Goal: Information Seeking & Learning: Check status

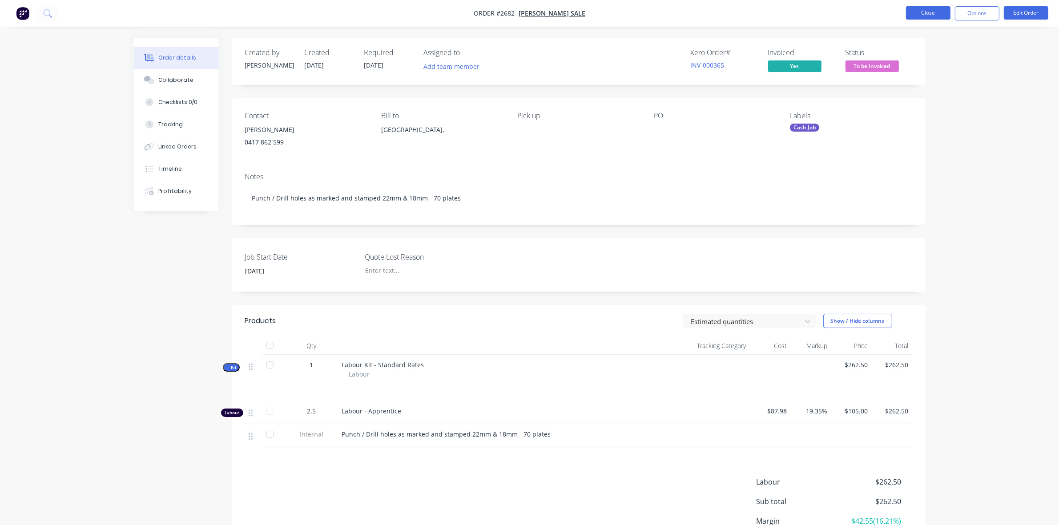
click at [920, 16] on button "Close" at bounding box center [928, 12] width 44 height 13
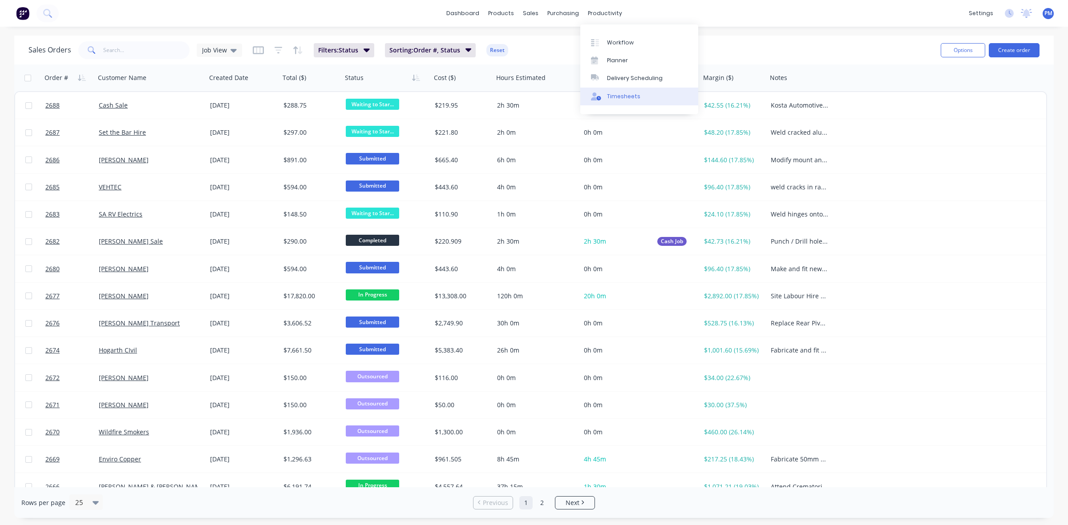
click at [615, 98] on div "Timesheets" at bounding box center [623, 97] width 33 height 8
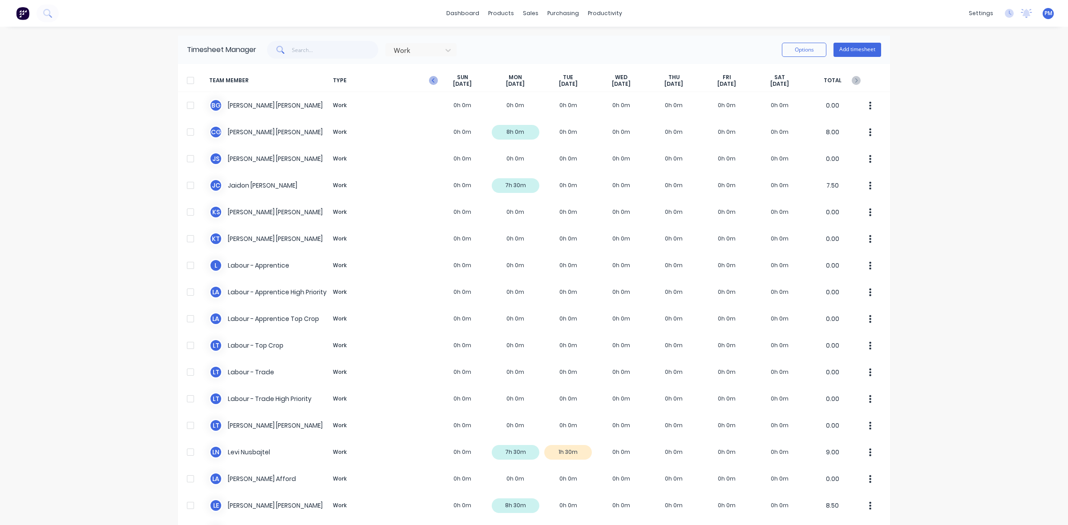
click at [431, 81] on icon "button" at bounding box center [433, 80] width 9 height 9
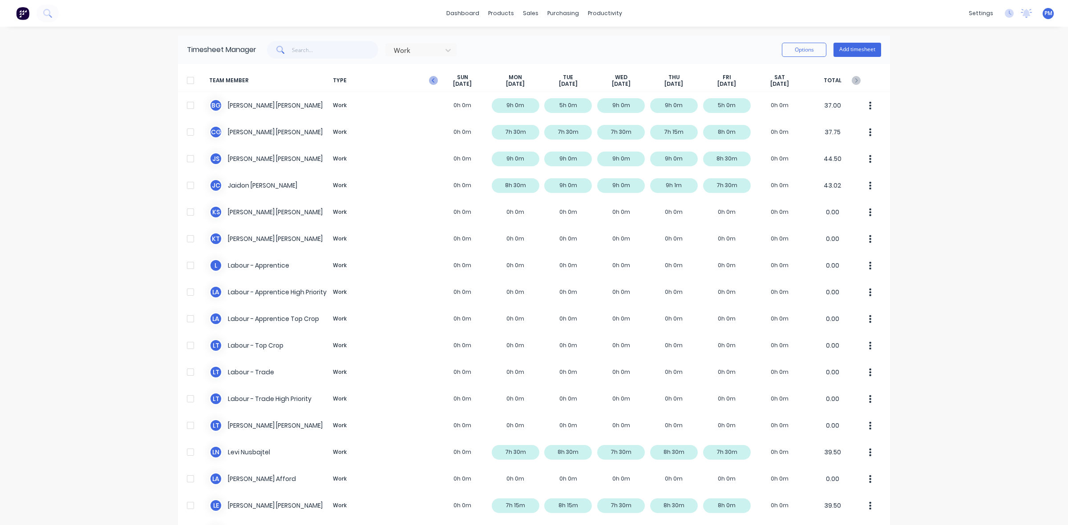
click at [430, 81] on icon "button" at bounding box center [433, 80] width 9 height 9
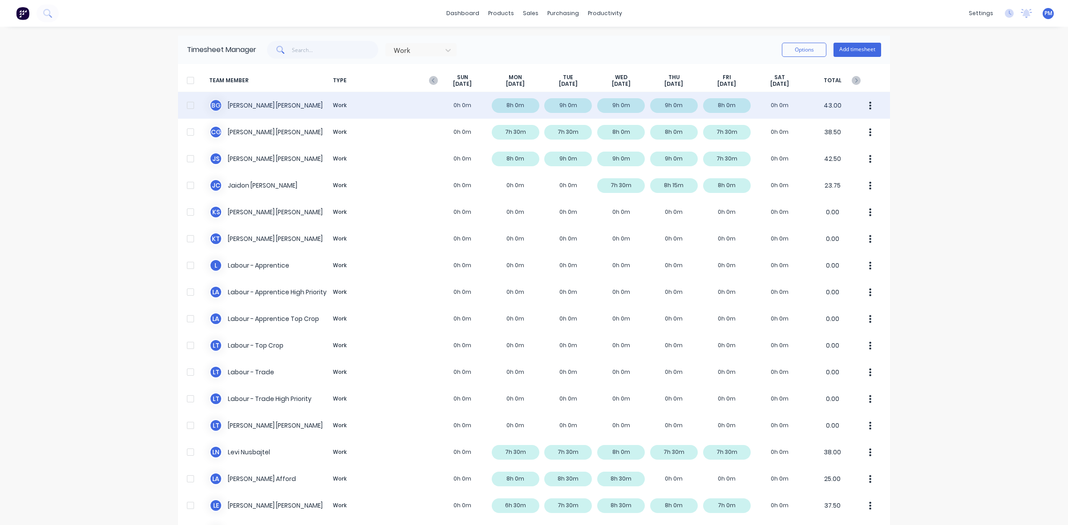
click at [731, 101] on div "[PERSON_NAME] Work 0h 0m 8h 0m 9h 0m 9h 0m 9h 0m 8h 0m 0h 0m 43.00" at bounding box center [534, 105] width 712 height 27
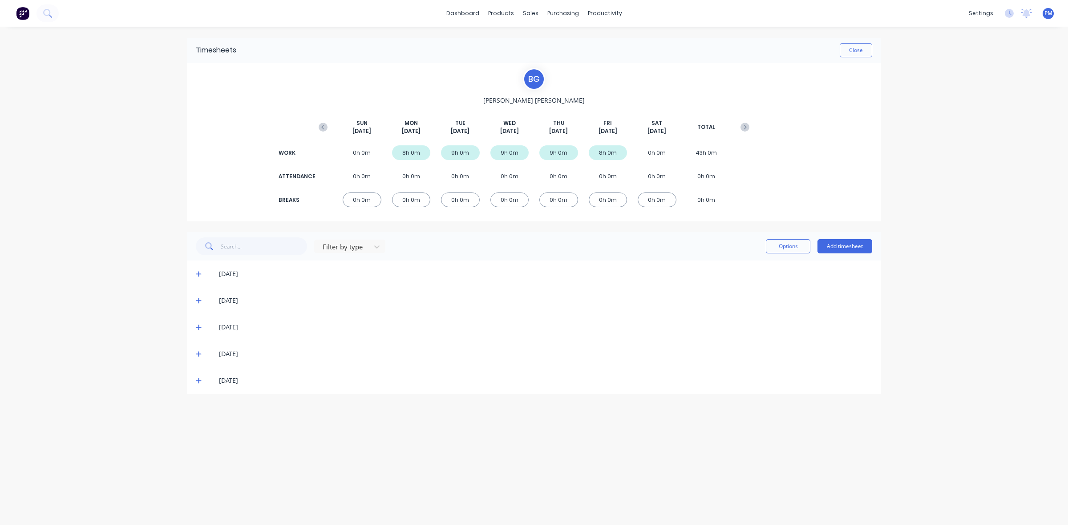
click at [197, 379] on icon at bounding box center [199, 381] width 6 height 6
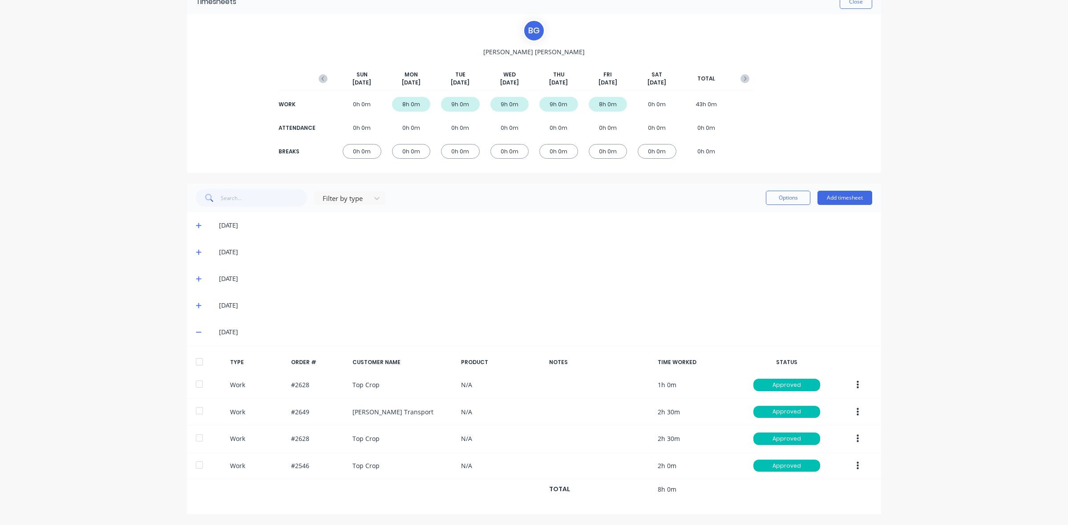
scroll to position [50, 0]
click at [196, 330] on icon at bounding box center [199, 332] width 6 height 6
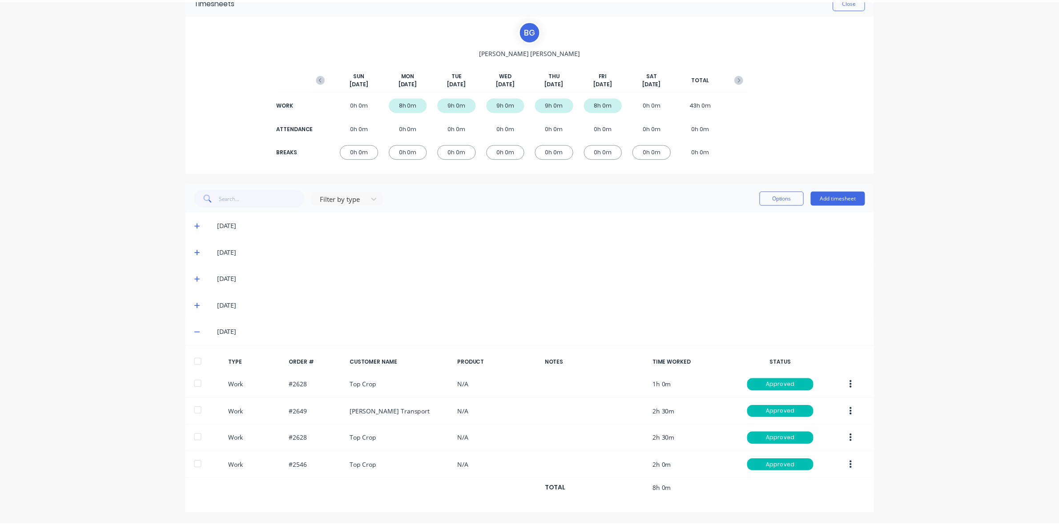
scroll to position [0, 0]
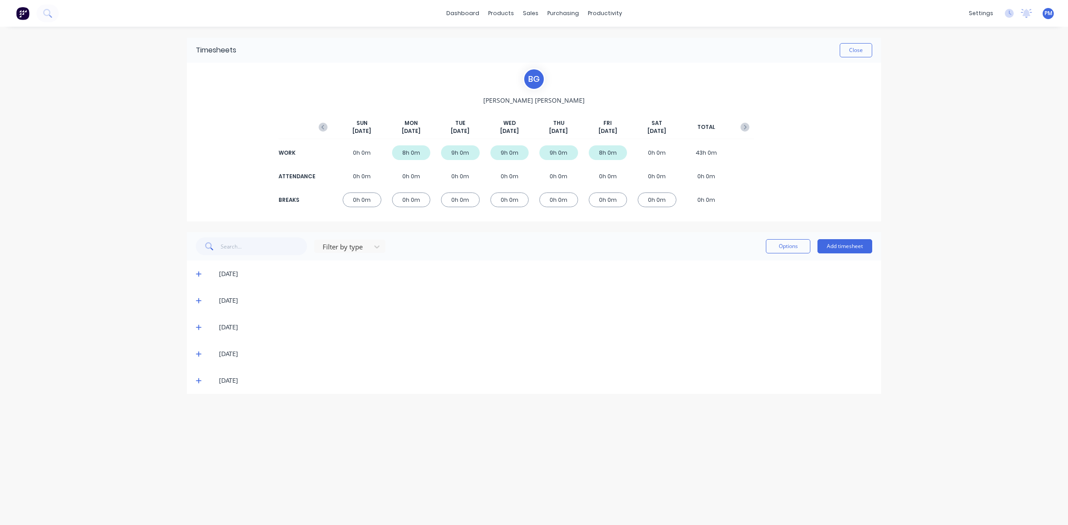
click at [197, 352] on icon at bounding box center [199, 354] width 6 height 6
click at [197, 354] on icon at bounding box center [199, 354] width 6 height 6
click at [198, 327] on icon at bounding box center [198, 327] width 5 height 5
click at [198, 327] on icon at bounding box center [198, 327] width 5 height 1
click at [199, 300] on icon at bounding box center [199, 301] width 6 height 6
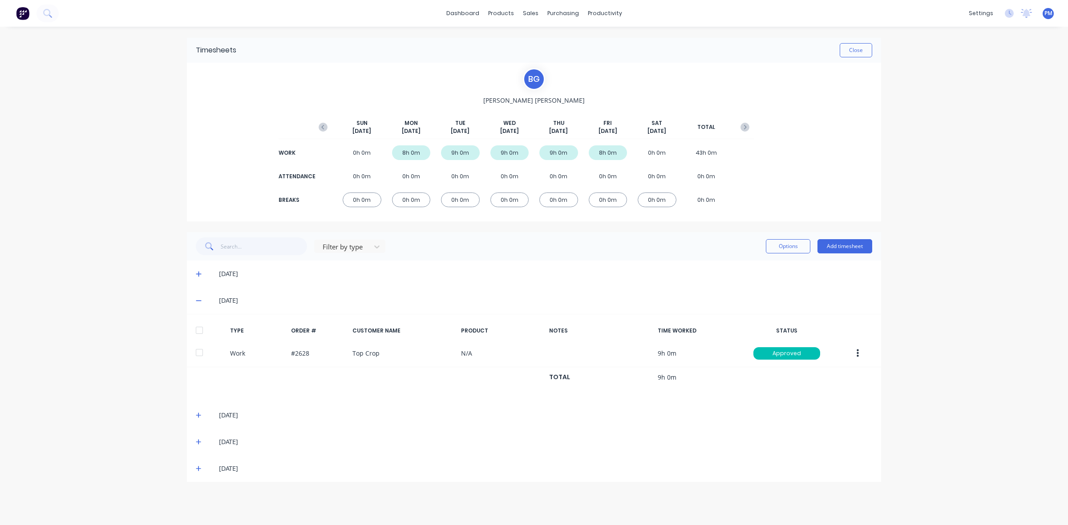
click at [201, 301] on icon at bounding box center [199, 301] width 6 height 6
click at [200, 274] on icon at bounding box center [199, 274] width 6 height 6
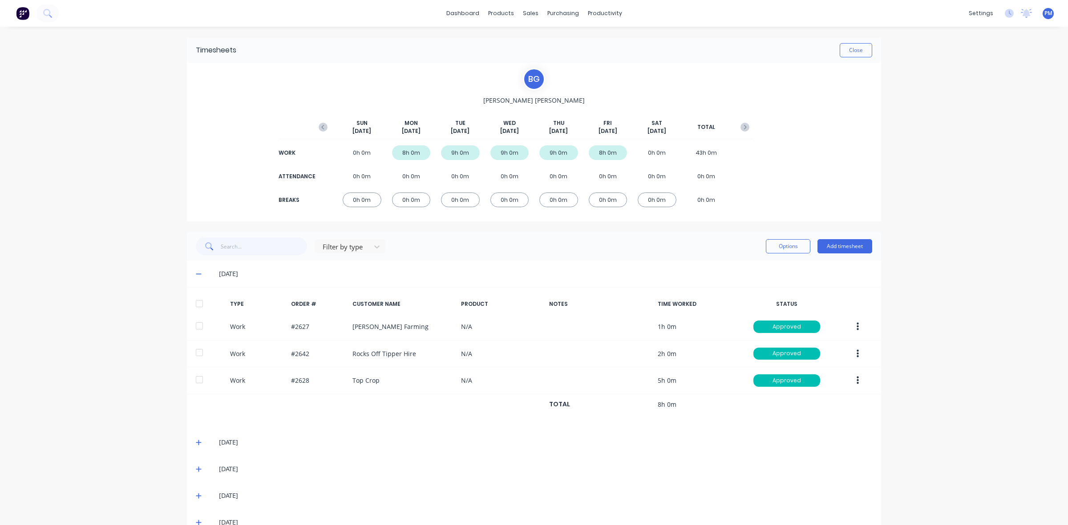
click at [196, 274] on icon at bounding box center [198, 274] width 5 height 1
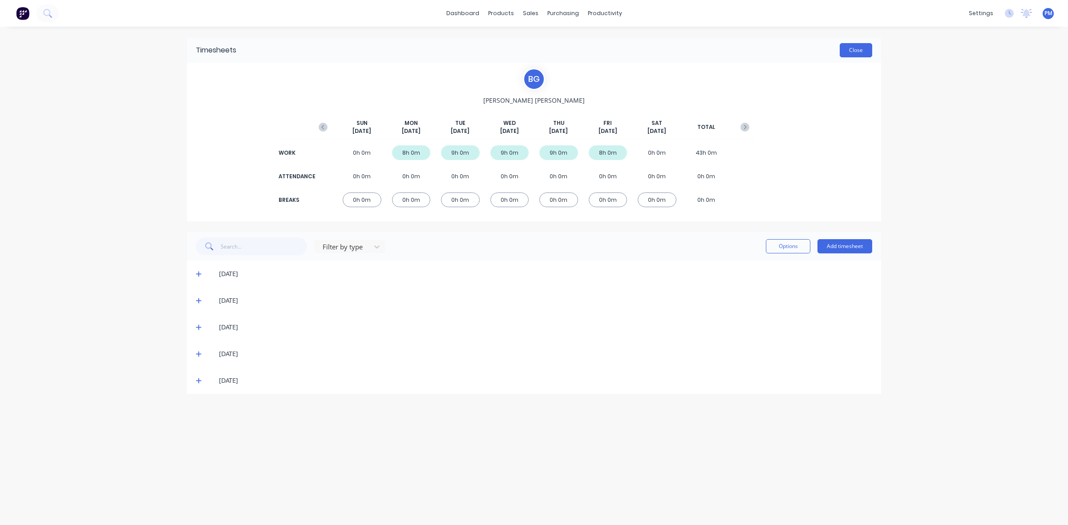
click at [861, 49] on button "Close" at bounding box center [855, 50] width 32 height 14
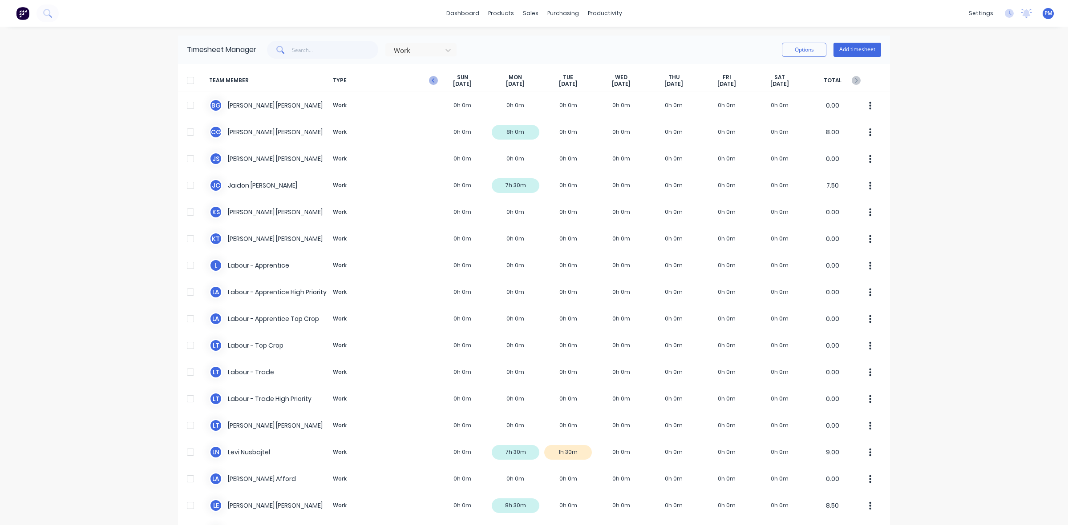
click at [430, 81] on icon "button" at bounding box center [433, 80] width 9 height 9
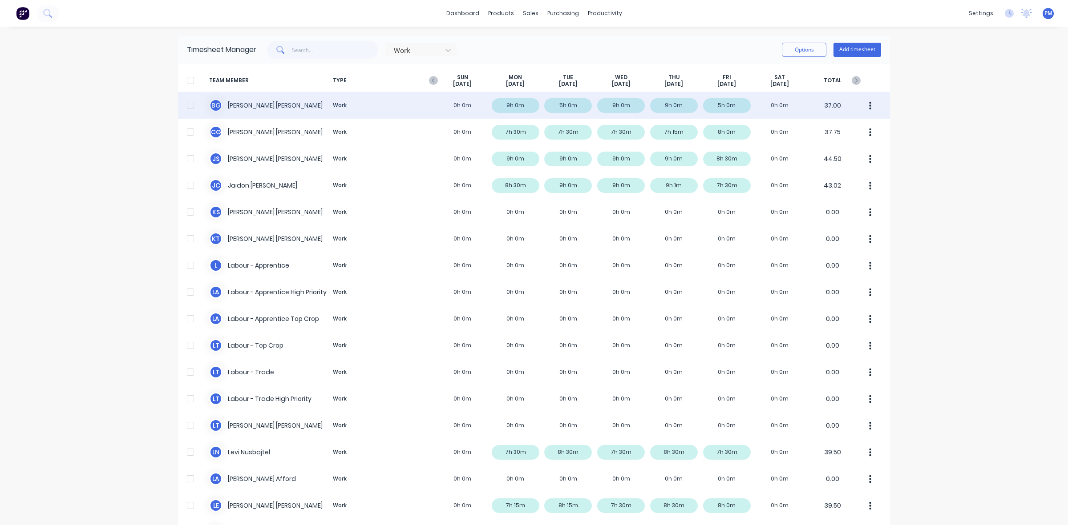
click at [521, 103] on div "[PERSON_NAME] Work 0h 0m 9h 0m 5h 0m 9h 0m 9h 0m 5h 0m 0h 0m 37.00" at bounding box center [534, 105] width 712 height 27
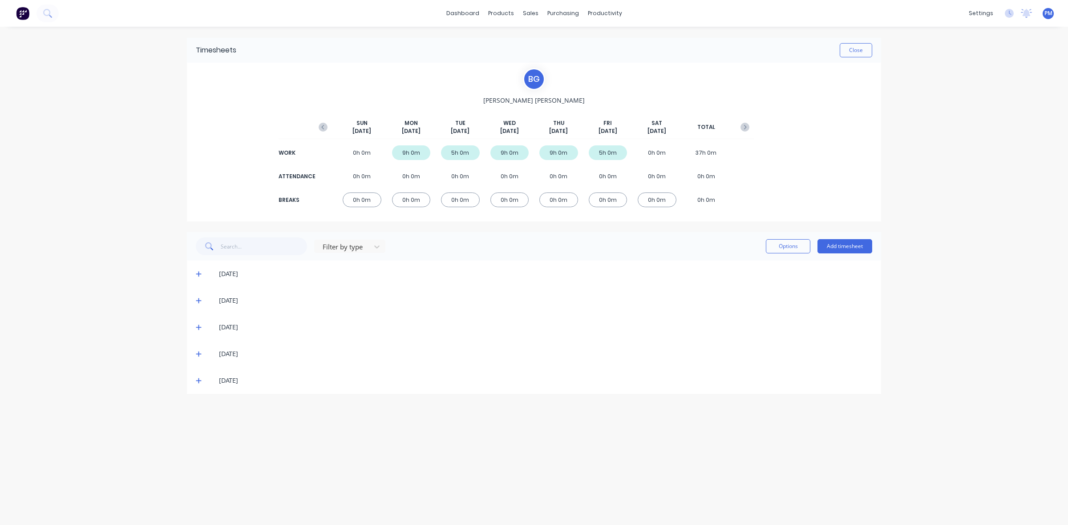
click at [199, 274] on icon at bounding box center [199, 274] width 6 height 6
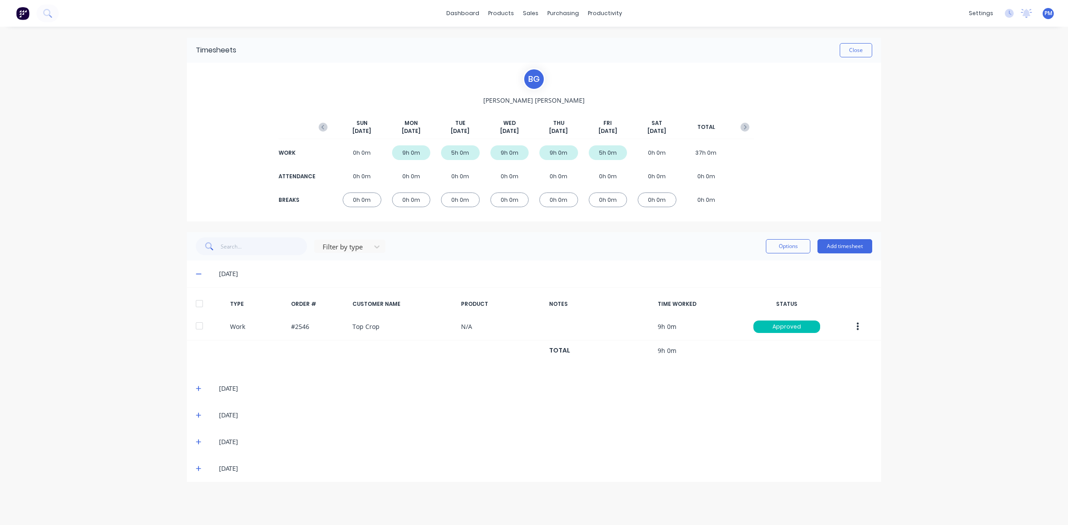
click at [199, 274] on icon at bounding box center [199, 274] width 6 height 6
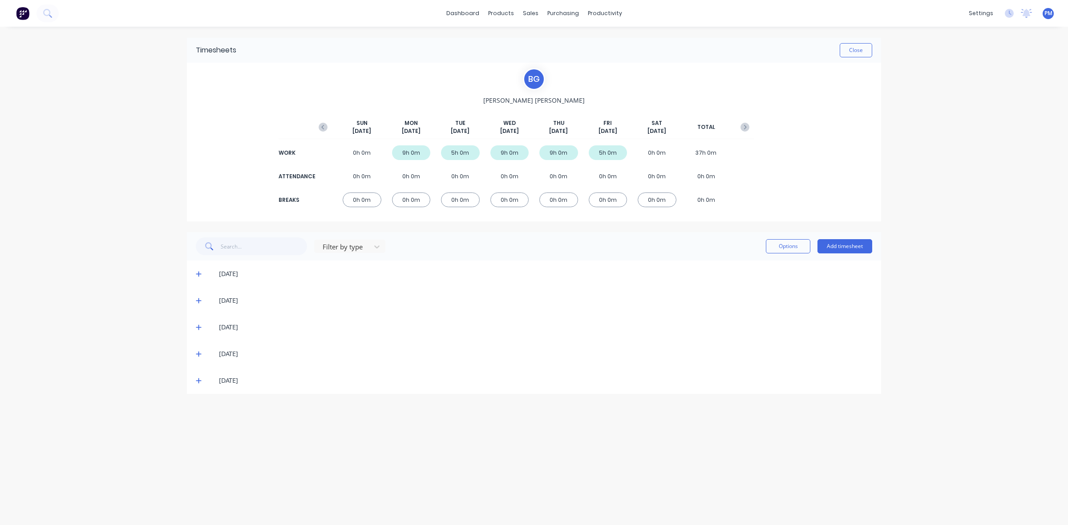
click at [199, 300] on icon at bounding box center [199, 301] width 6 height 6
click at [199, 327] on icon at bounding box center [198, 327] width 5 height 5
click at [199, 327] on icon at bounding box center [199, 327] width 6 height 6
click at [196, 275] on icon at bounding box center [199, 274] width 6 height 6
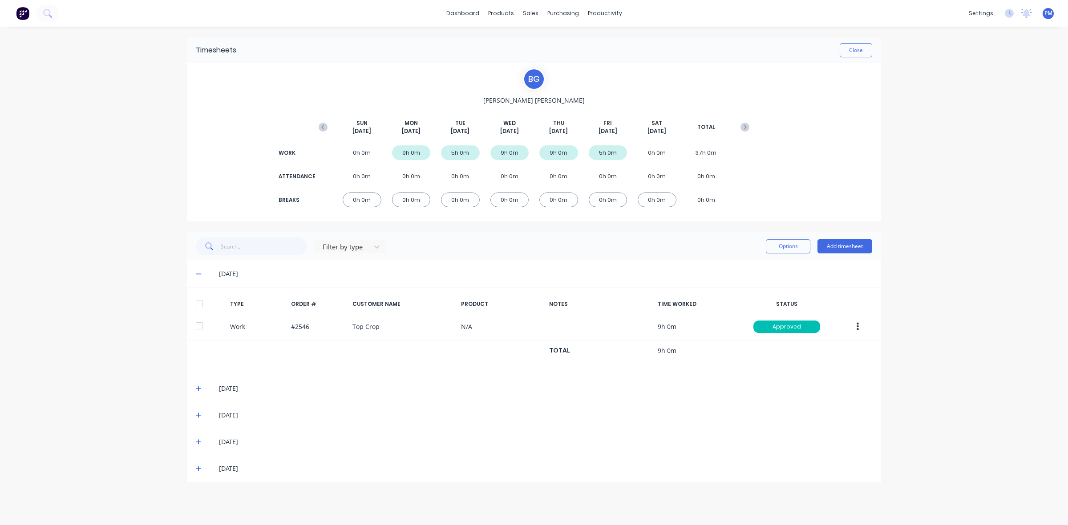
click at [196, 275] on icon at bounding box center [199, 274] width 6 height 6
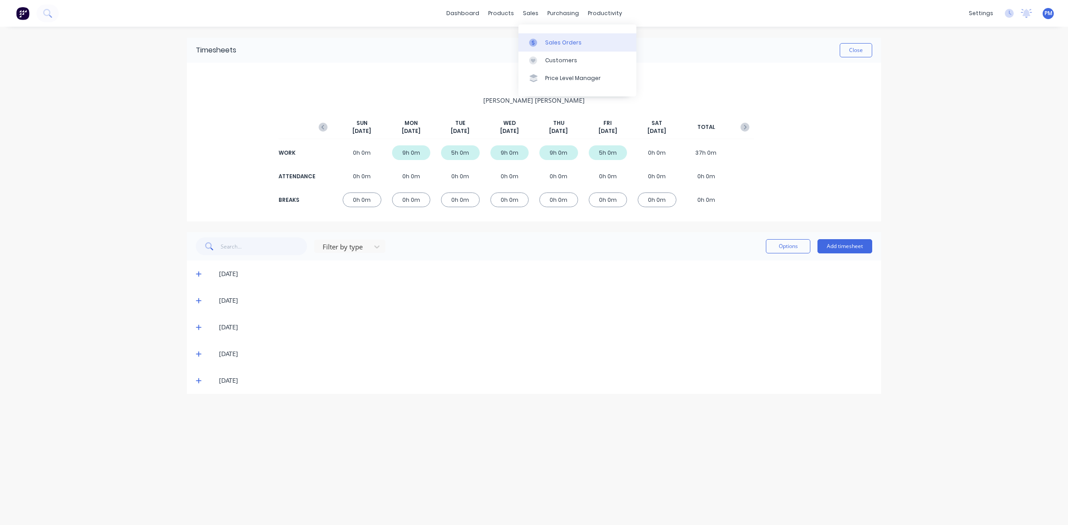
click at [558, 41] on div "Sales Orders" at bounding box center [563, 43] width 36 height 8
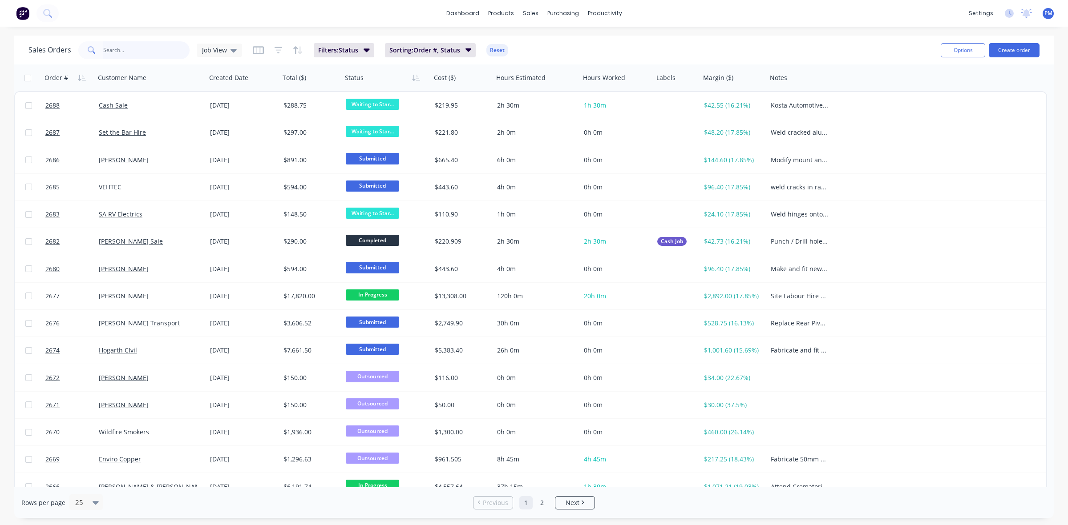
click at [127, 48] on input "text" at bounding box center [146, 50] width 87 height 18
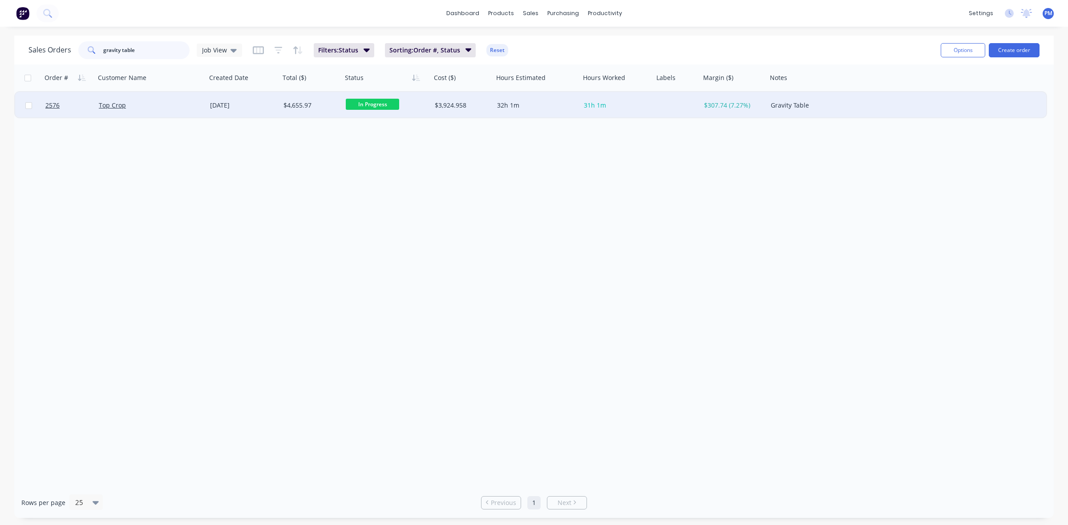
type input "gravity table"
click at [593, 105] on span "31h 1m" at bounding box center [595, 105] width 22 height 8
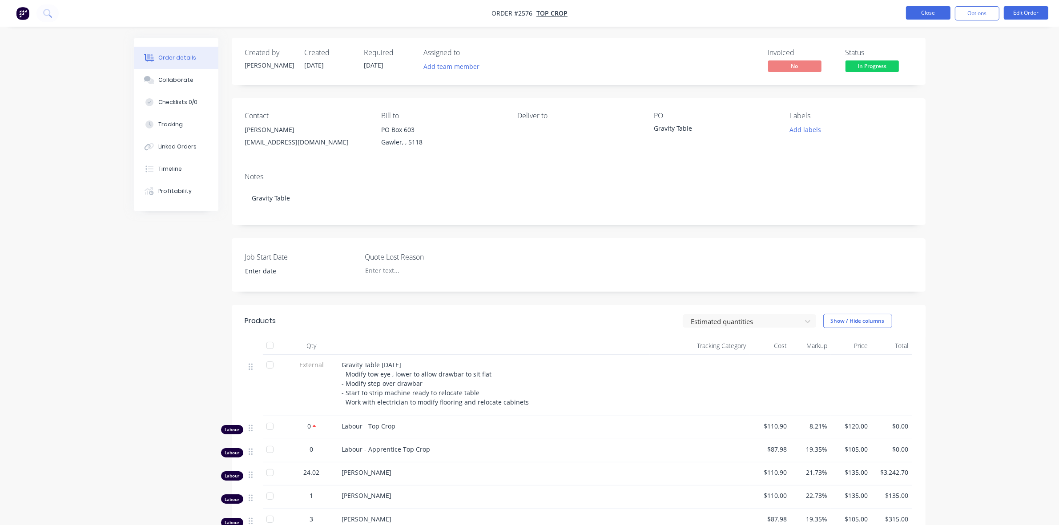
click at [924, 14] on button "Close" at bounding box center [928, 12] width 44 height 13
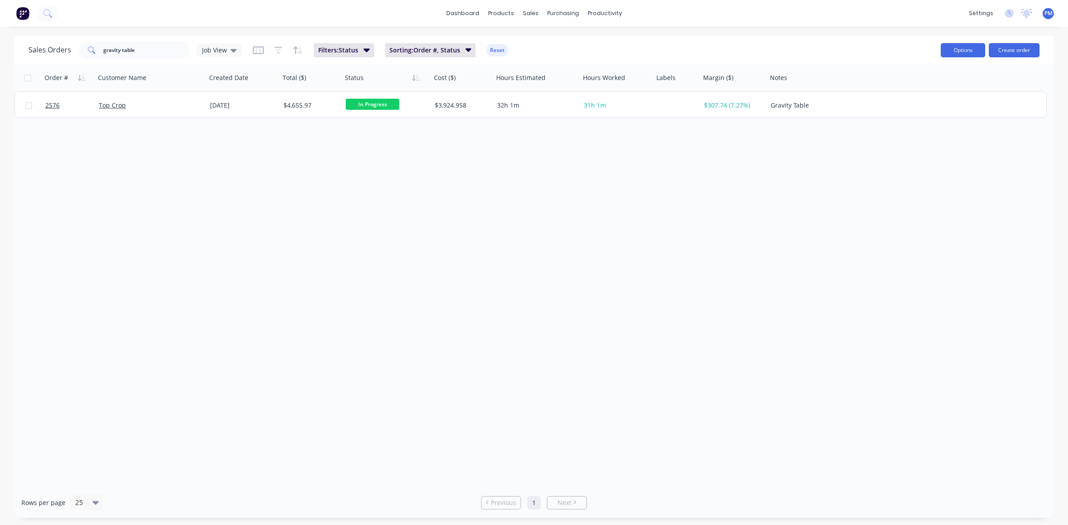
click at [952, 50] on button "Options" at bounding box center [962, 50] width 44 height 14
drag, startPoint x: 136, startPoint y: 50, endPoint x: 97, endPoint y: 50, distance: 39.6
click at [97, 50] on div "gravity table" at bounding box center [133, 50] width 111 height 18
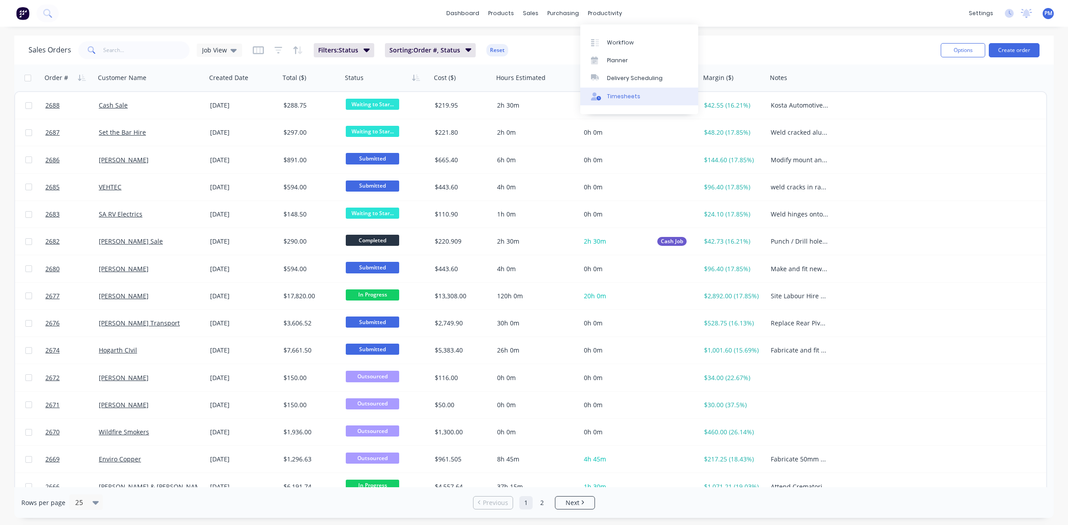
click at [616, 91] on link "Timesheets" at bounding box center [639, 97] width 118 height 18
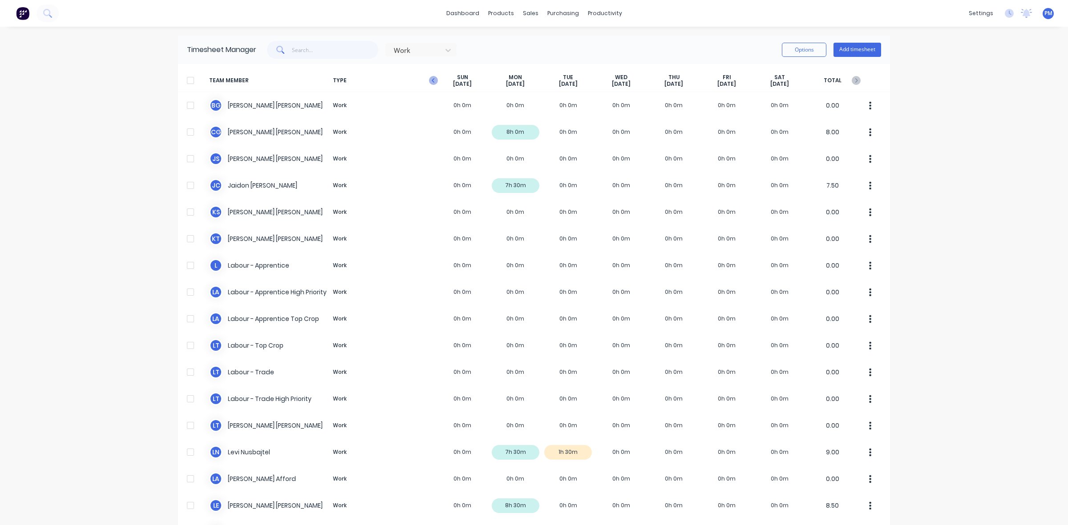
click at [429, 78] on icon "button" at bounding box center [433, 80] width 9 height 9
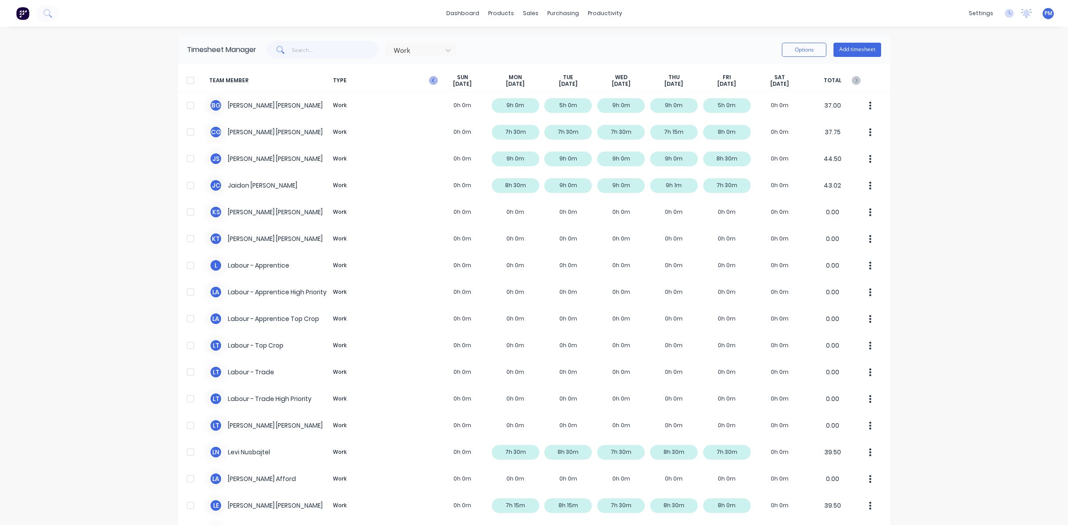
click at [432, 81] on icon "button" at bounding box center [433, 80] width 9 height 9
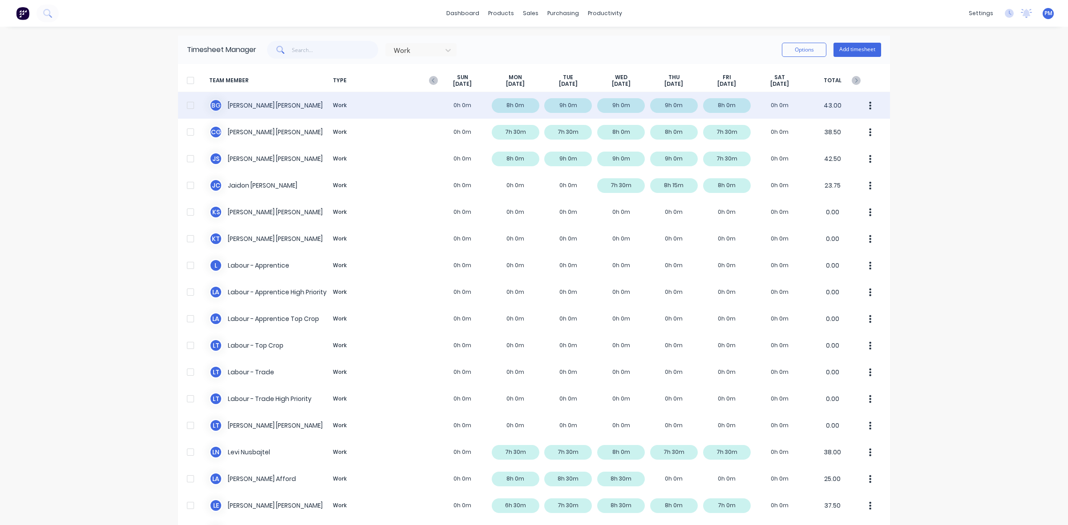
click at [678, 103] on div "[PERSON_NAME] Work 0h 0m 8h 0m 9h 0m 9h 0m 9h 0m 8h 0m 0h 0m 43.00" at bounding box center [534, 105] width 712 height 27
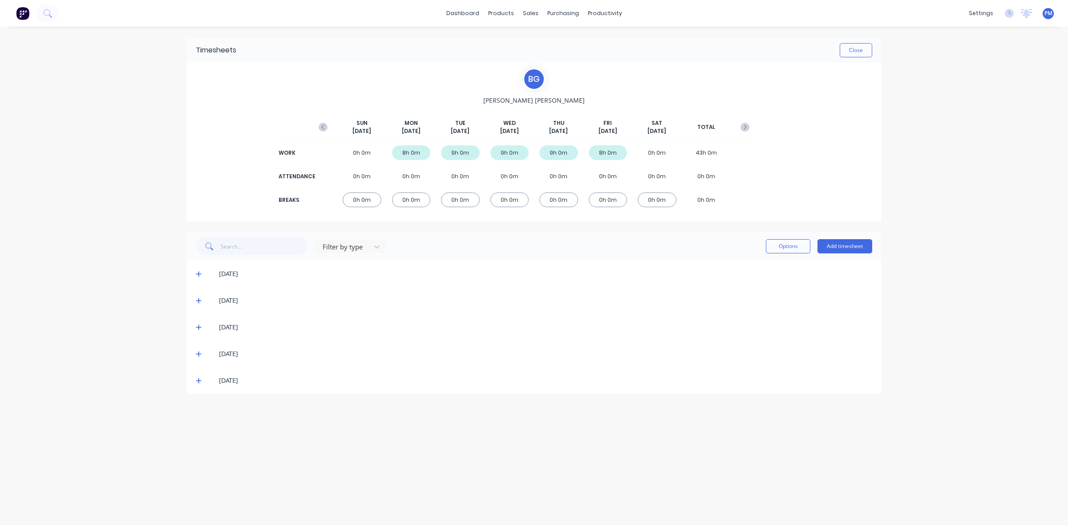
click at [198, 351] on icon at bounding box center [199, 354] width 6 height 6
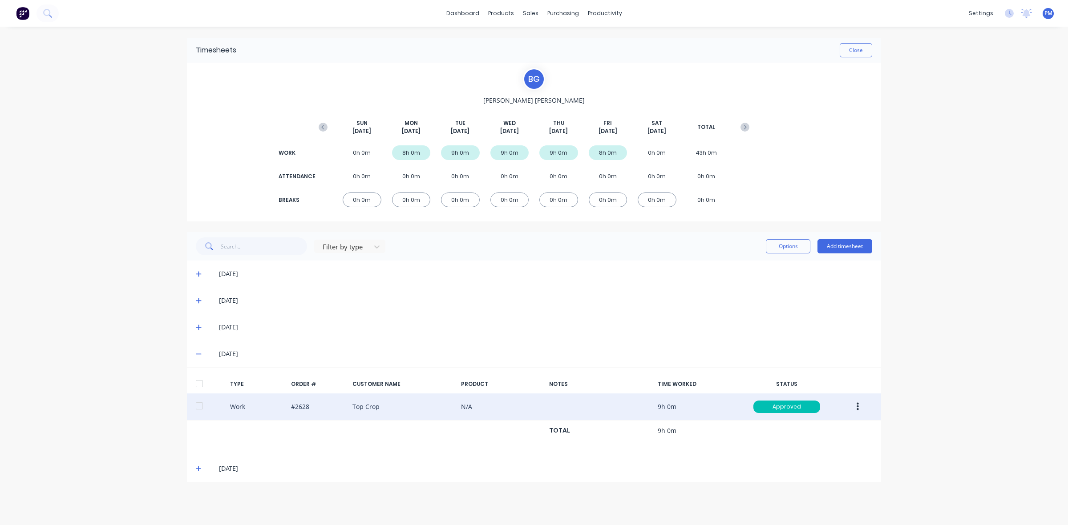
click at [309, 411] on div "Work #2628 Top Crop N/A 9h 0m Approved" at bounding box center [534, 407] width 694 height 27
click at [323, 411] on div "Work #2628 Top Crop N/A 9h 0m Approved" at bounding box center [534, 407] width 694 height 27
click at [393, 410] on div "Work #2628 Top Crop N/A 9h 0m Approved" at bounding box center [534, 407] width 694 height 27
click at [328, 404] on div "Work #2628 Top Crop N/A 9h 0m Approved" at bounding box center [534, 407] width 694 height 27
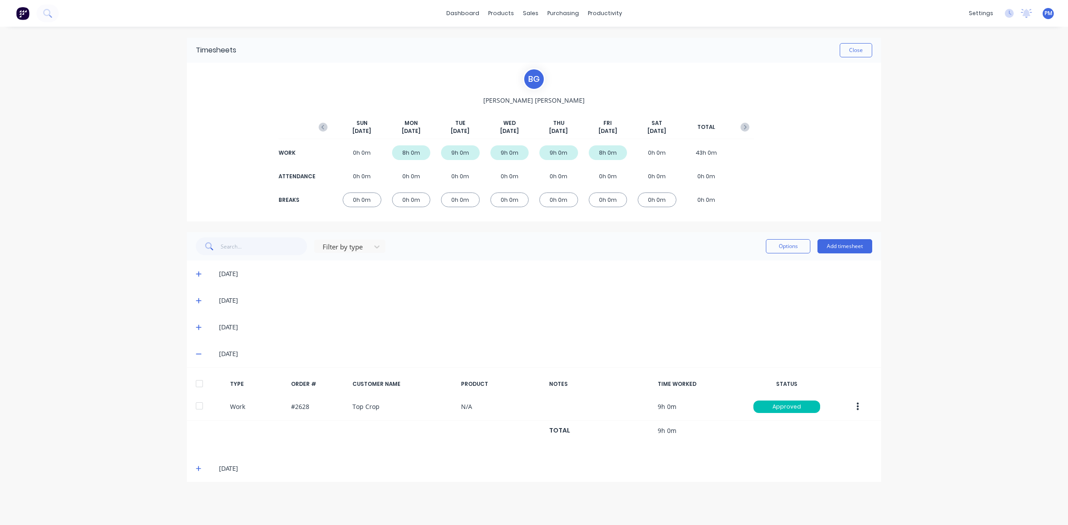
click at [198, 354] on icon at bounding box center [199, 354] width 6 height 6
click at [197, 379] on icon at bounding box center [199, 381] width 6 height 6
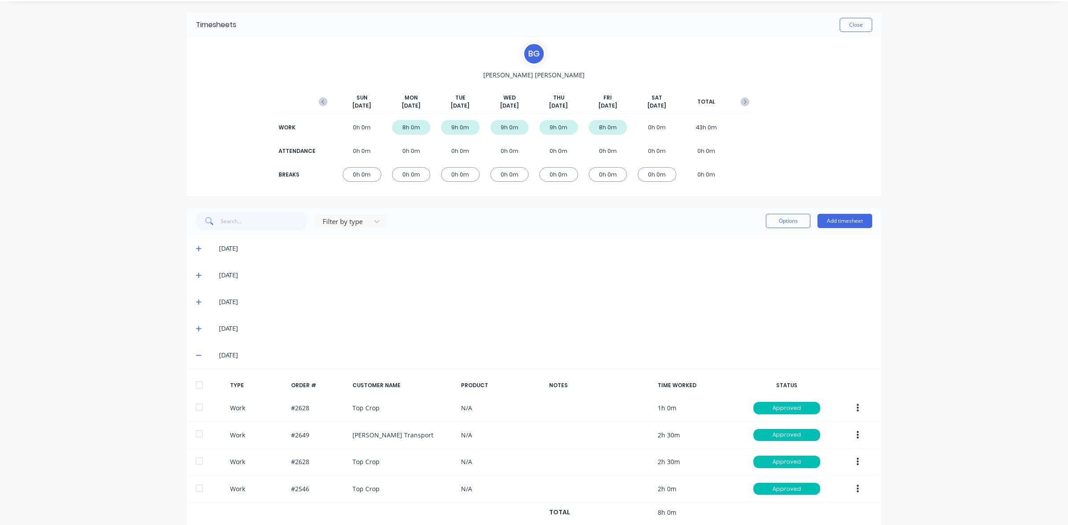
scroll to position [50, 0]
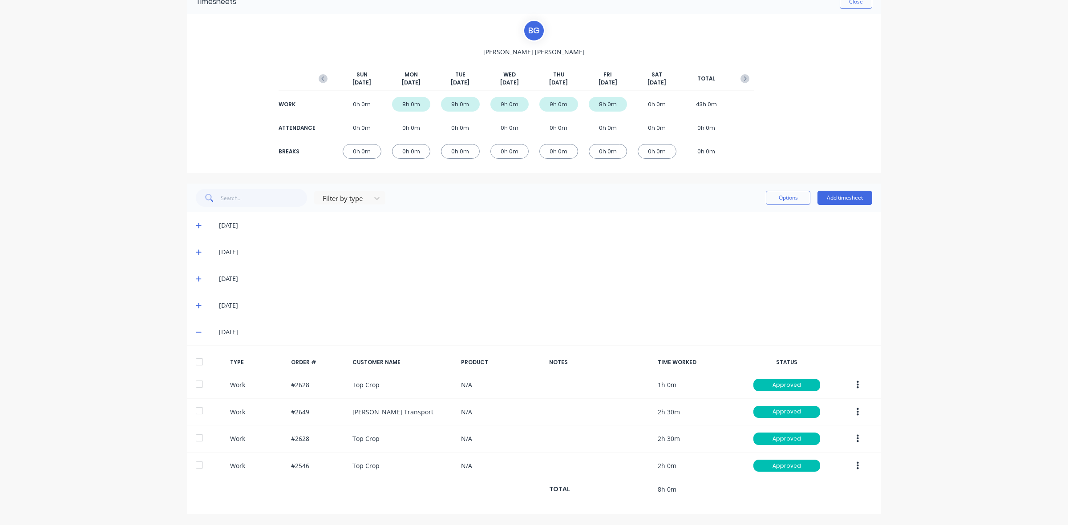
click at [196, 332] on icon at bounding box center [199, 332] width 6 height 6
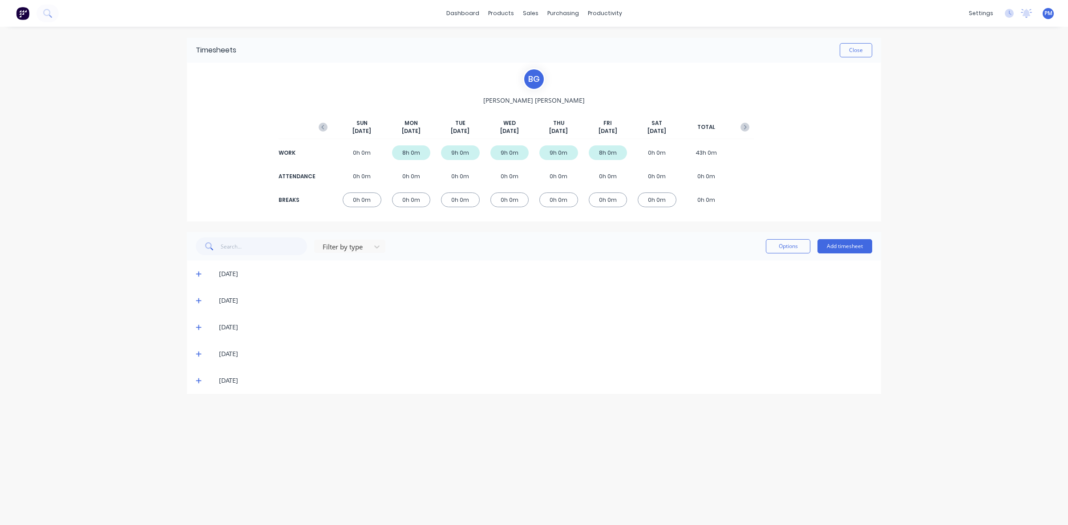
click at [198, 354] on icon at bounding box center [199, 354] width 6 height 6
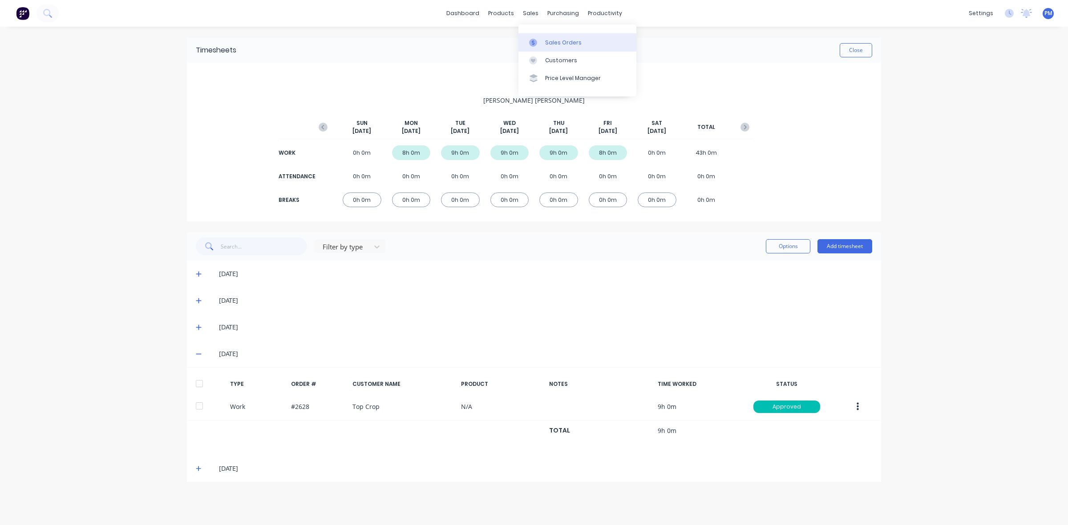
click at [552, 43] on div "Sales Orders" at bounding box center [563, 43] width 36 height 8
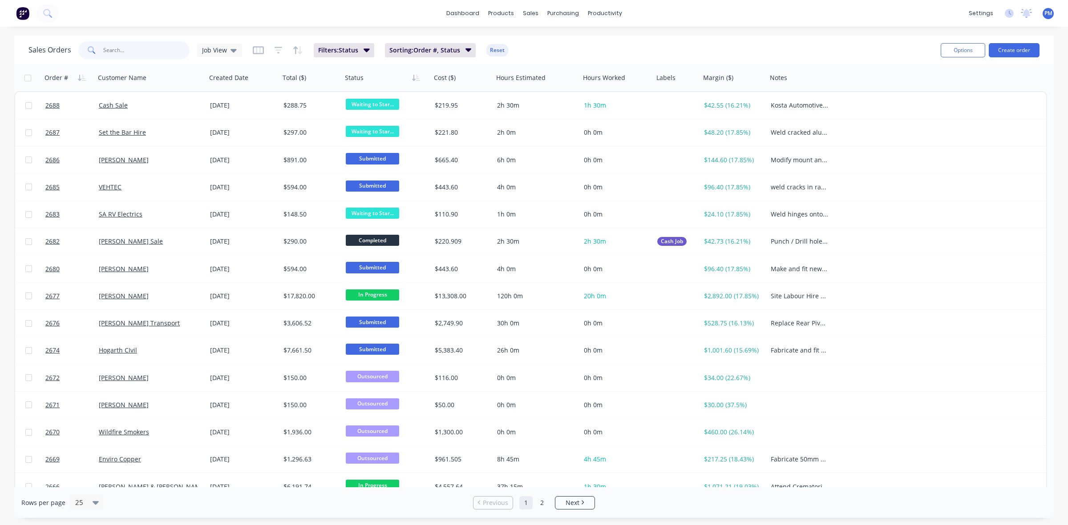
click at [123, 50] on input "text" at bounding box center [146, 50] width 87 height 18
type input "2628"
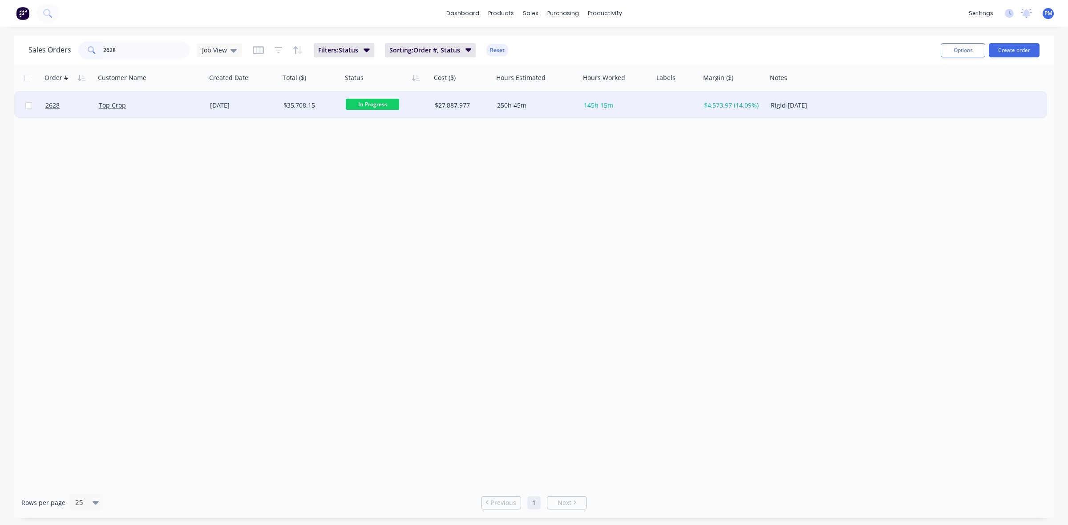
click at [157, 105] on div "Top Crop" at bounding box center [148, 105] width 99 height 9
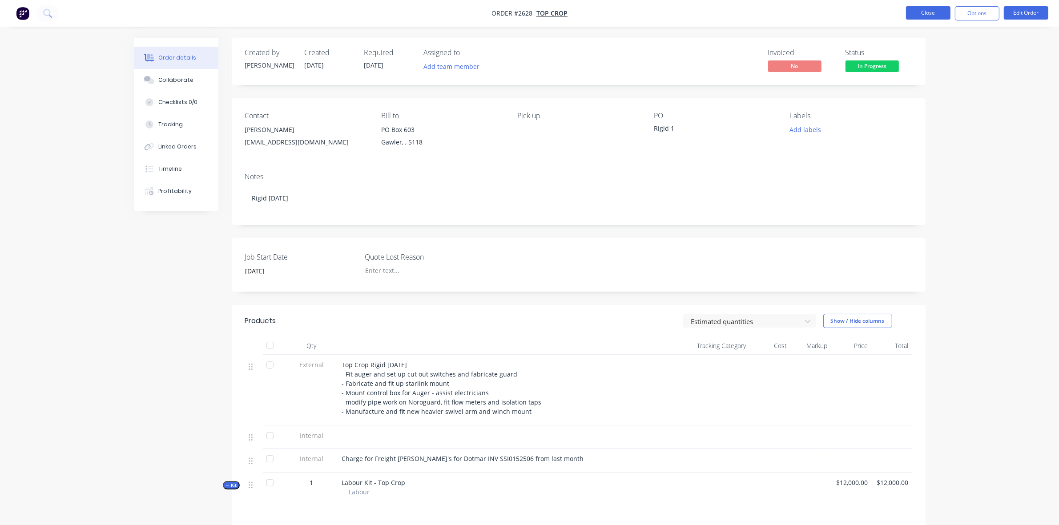
click at [932, 14] on button "Close" at bounding box center [928, 12] width 44 height 13
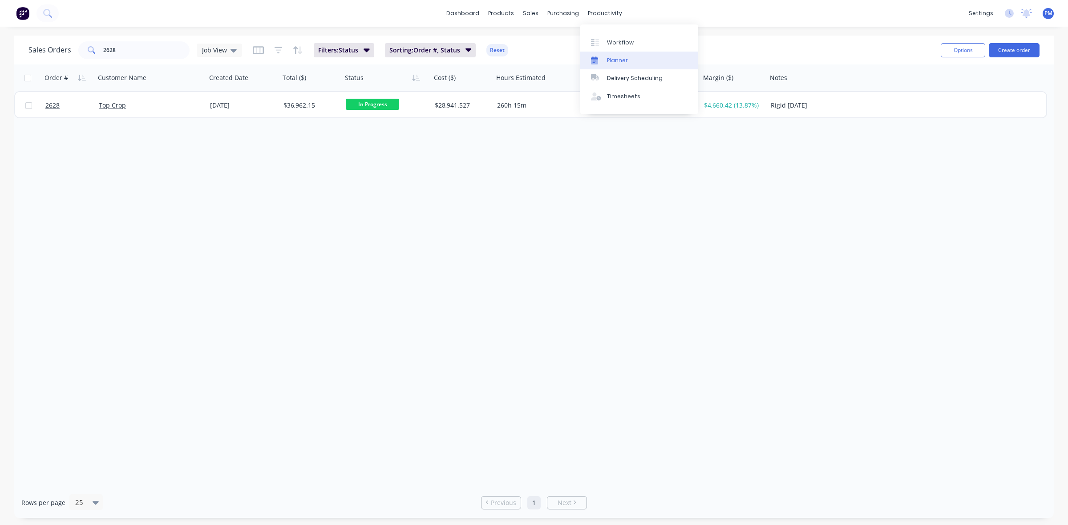
click at [610, 59] on div "Planner" at bounding box center [617, 60] width 21 height 8
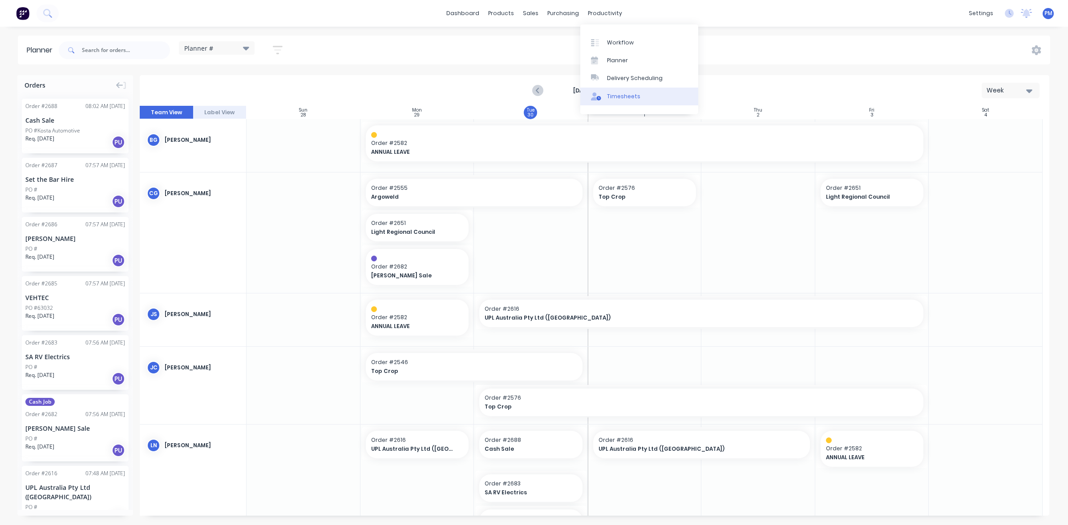
click at [617, 95] on div "Timesheets" at bounding box center [623, 97] width 33 height 8
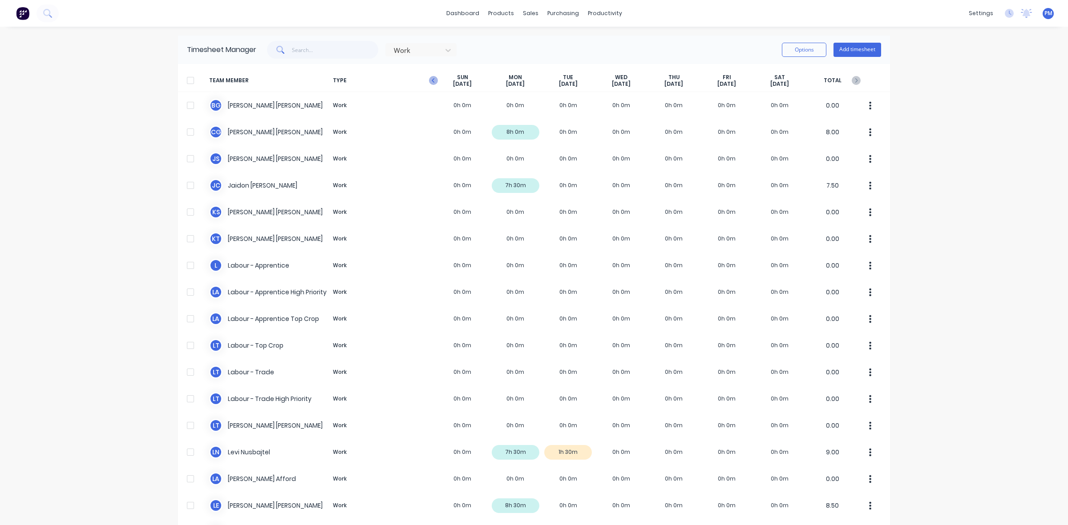
click at [430, 80] on icon "button" at bounding box center [433, 80] width 9 height 9
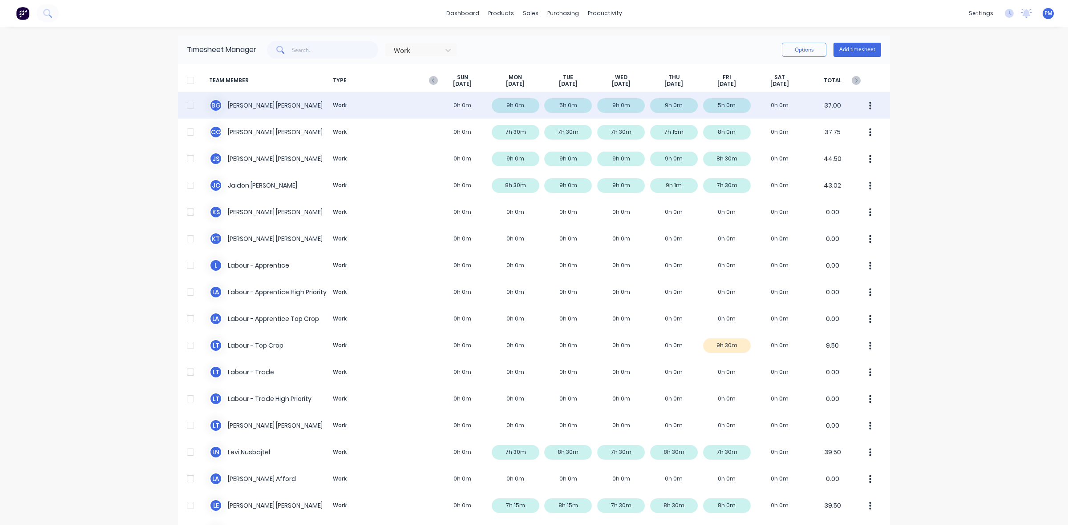
scroll to position [56, 0]
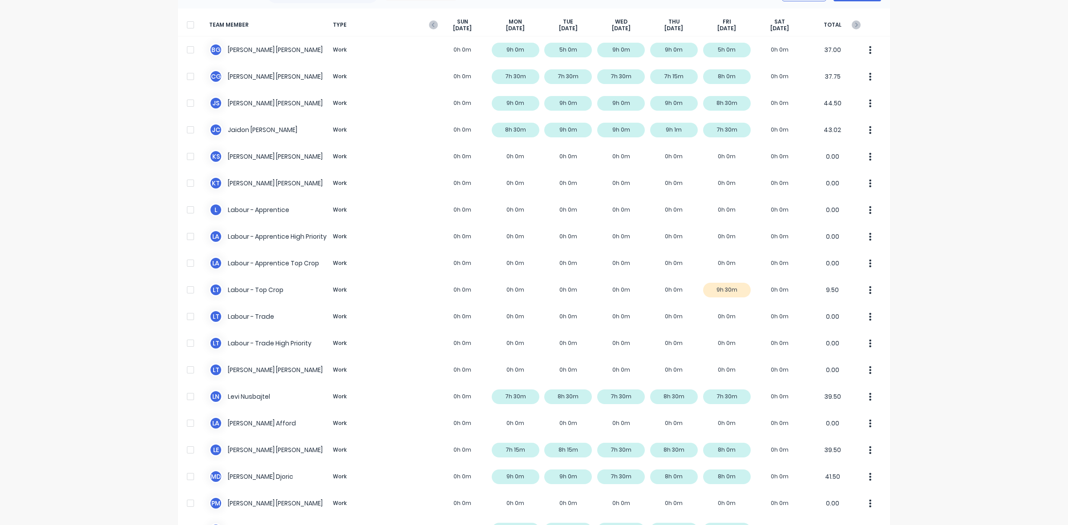
click at [430, 24] on icon "button" at bounding box center [433, 24] width 9 height 9
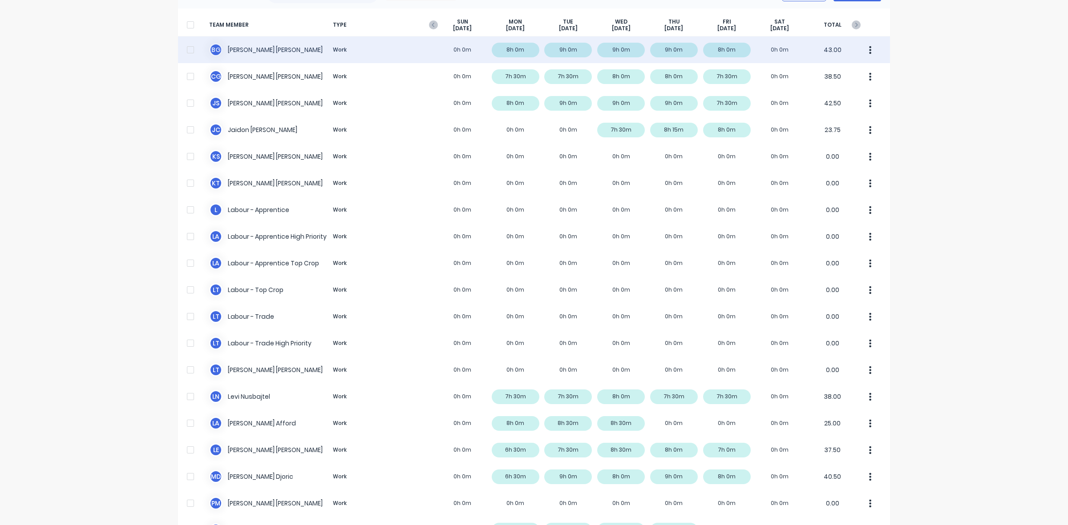
click at [722, 47] on div "[PERSON_NAME] Work 0h 0m 8h 0m 9h 0m 9h 0m 9h 0m 8h 0m 0h 0m 43.00" at bounding box center [534, 49] width 712 height 27
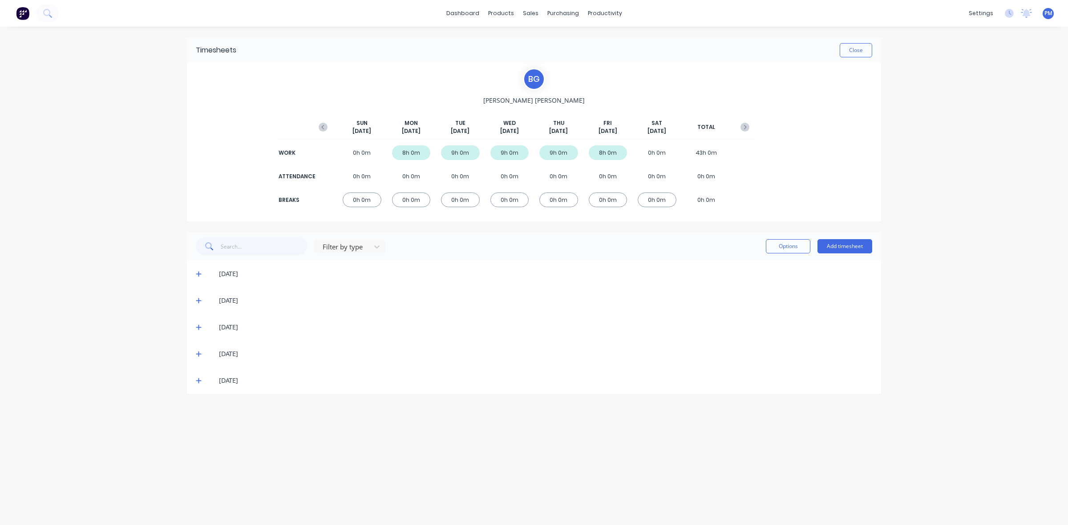
click at [197, 381] on icon at bounding box center [198, 381] width 5 height 5
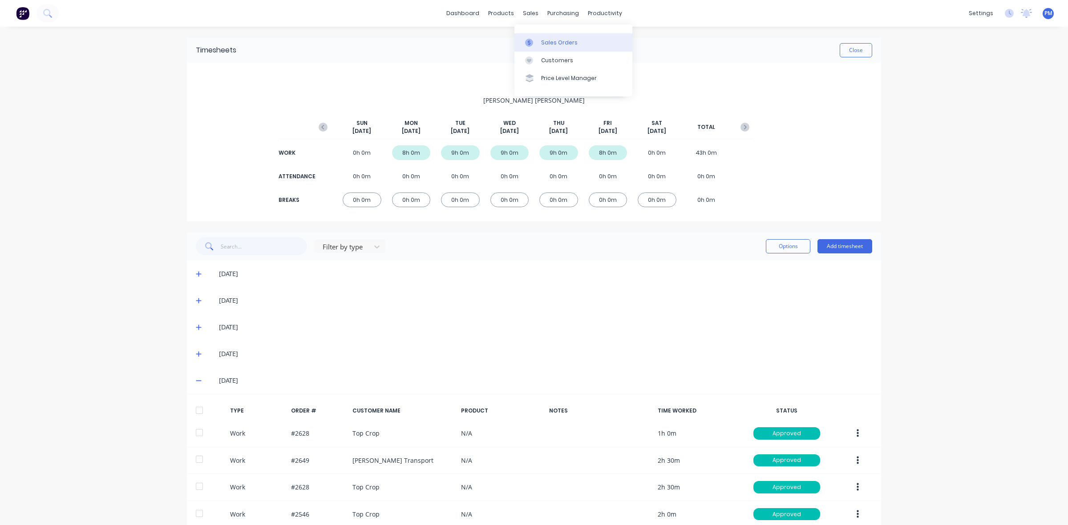
click at [545, 38] on link "Sales Orders" at bounding box center [573, 42] width 118 height 18
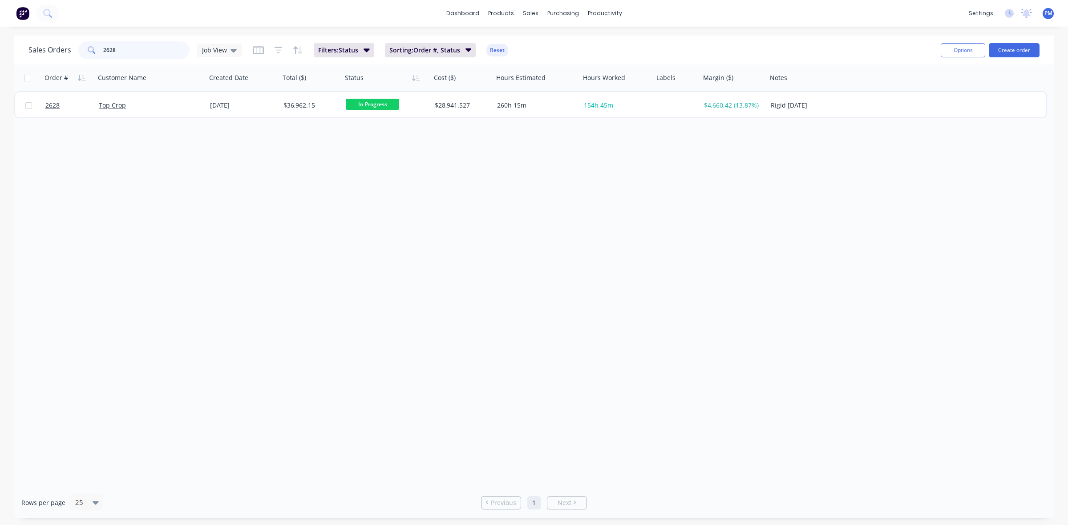
drag, startPoint x: 125, startPoint y: 49, endPoint x: 118, endPoint y: 49, distance: 6.7
click at [118, 49] on input "2628" at bounding box center [146, 50] width 87 height 18
drag, startPoint x: 117, startPoint y: 49, endPoint x: 91, endPoint y: 48, distance: 25.8
click at [91, 48] on div "2628" at bounding box center [133, 50] width 111 height 18
type input "2546"
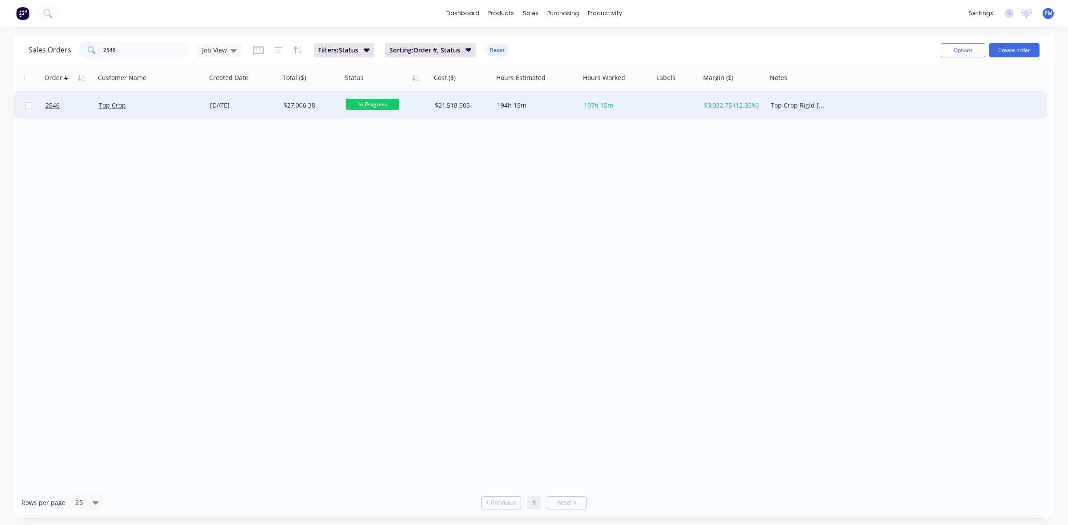
click at [151, 107] on div "Top Crop" at bounding box center [148, 105] width 99 height 9
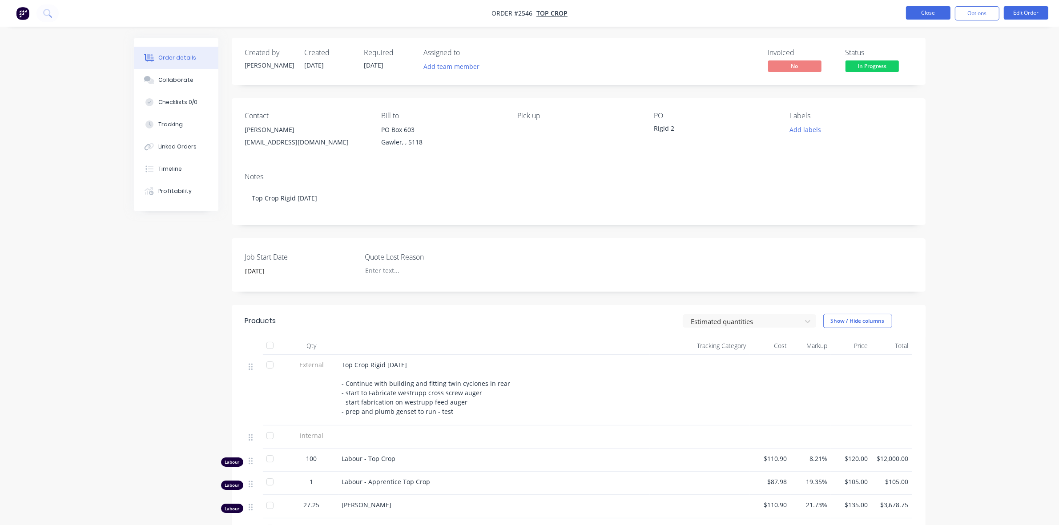
click at [924, 12] on button "Close" at bounding box center [928, 12] width 44 height 13
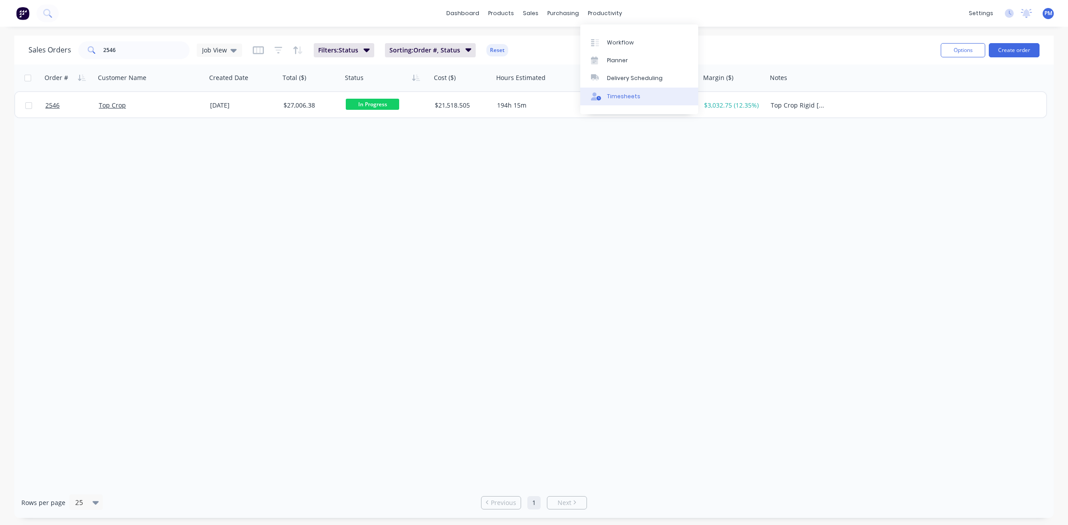
click at [615, 93] on div "Timesheets" at bounding box center [623, 97] width 33 height 8
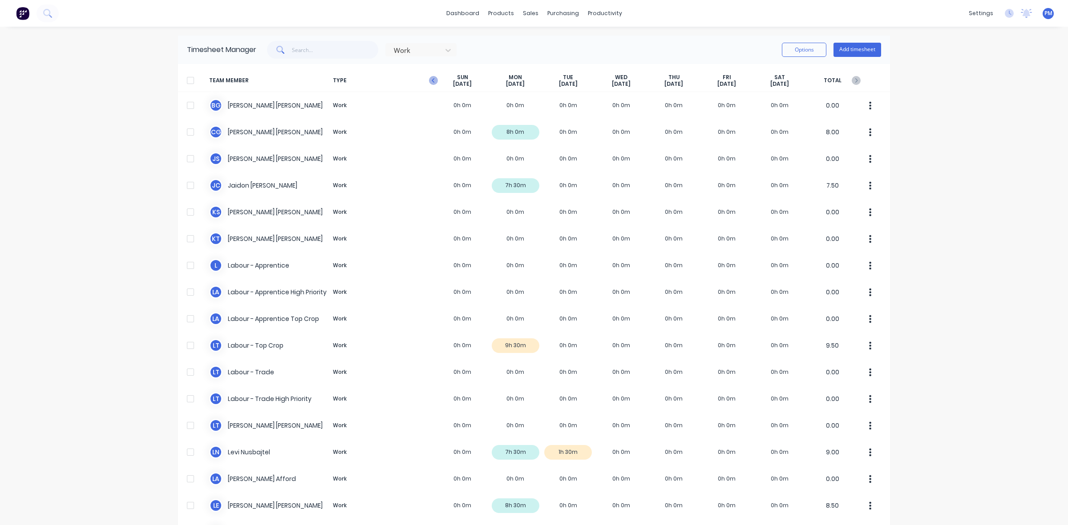
click at [429, 78] on icon "button" at bounding box center [433, 80] width 9 height 9
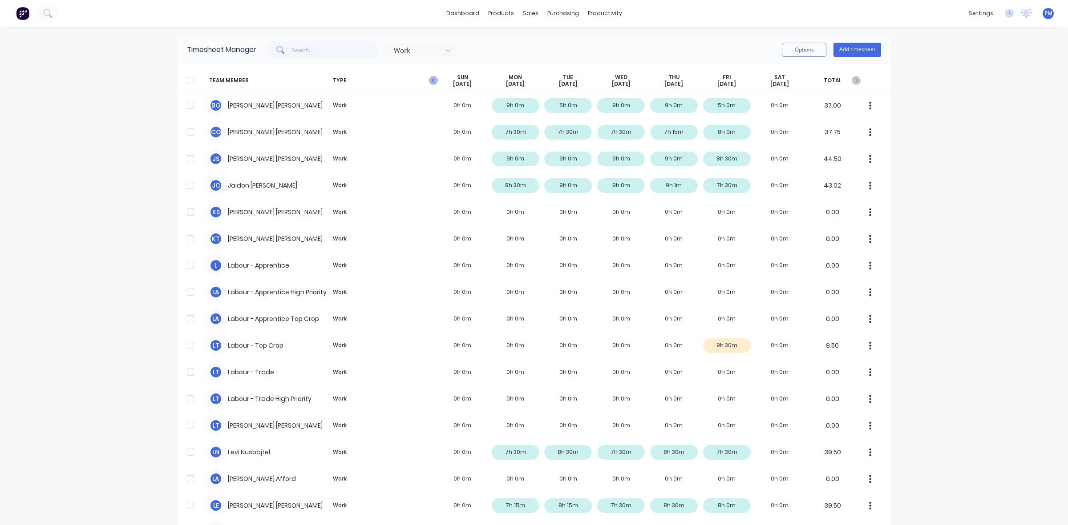
click at [430, 81] on icon "button" at bounding box center [433, 80] width 9 height 9
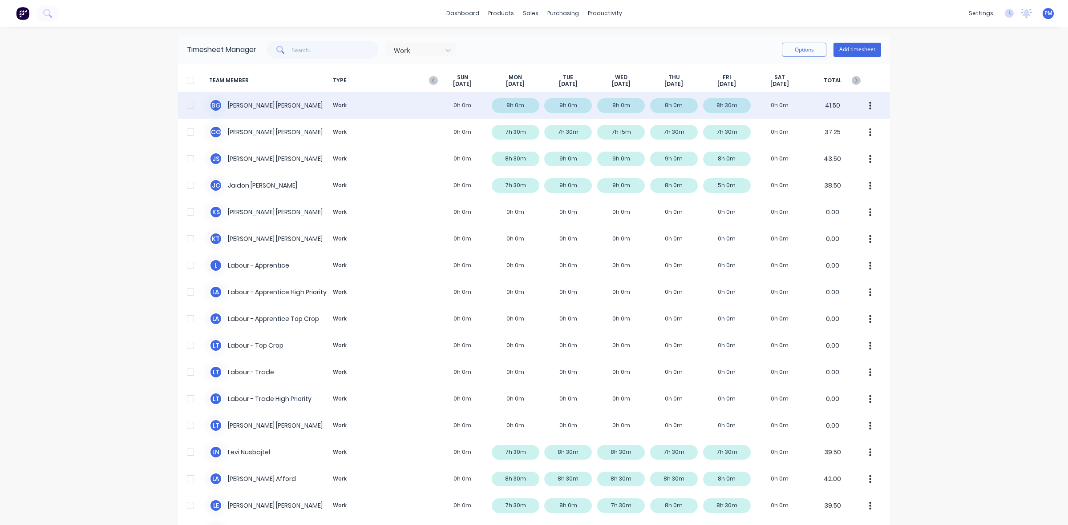
click at [726, 105] on div "[PERSON_NAME] Work 0h 0m 8h 0m 9h 0m 8h 0m 8h 0m 8h 30m 0h 0m 41.50" at bounding box center [534, 105] width 712 height 27
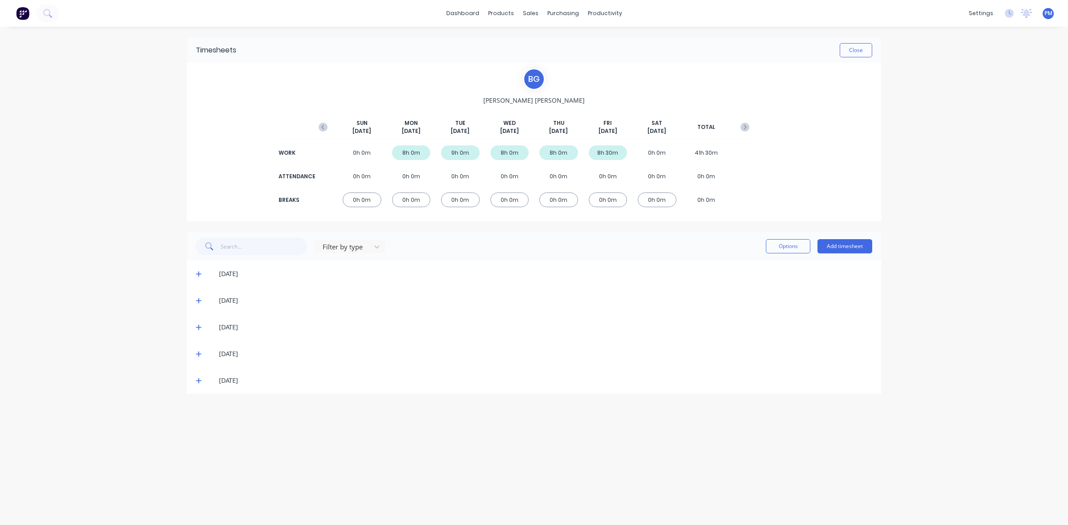
click at [198, 381] on icon at bounding box center [199, 381] width 6 height 6
click at [198, 352] on icon at bounding box center [199, 354] width 6 height 6
click at [197, 323] on span at bounding box center [200, 327] width 9 height 9
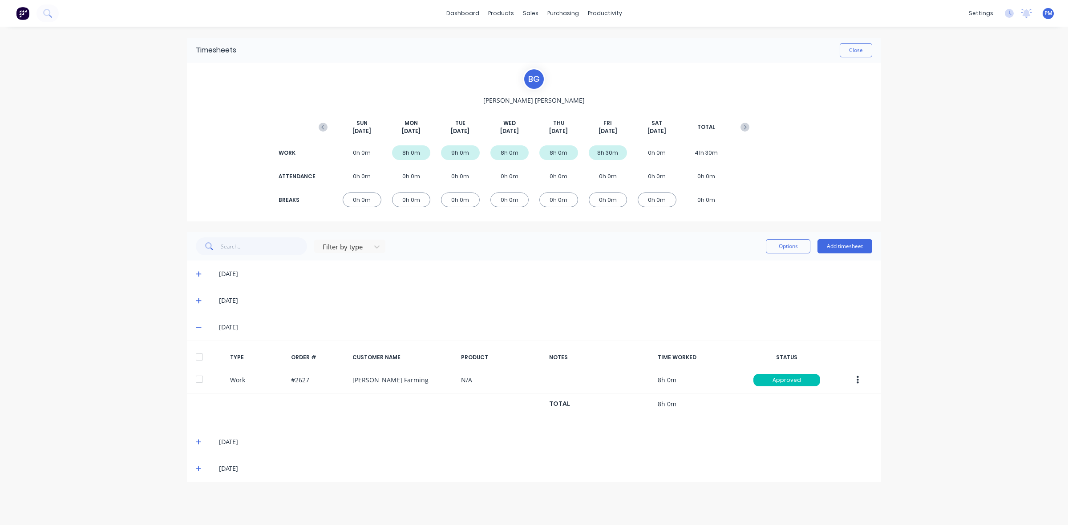
click at [197, 323] on span at bounding box center [200, 327] width 9 height 9
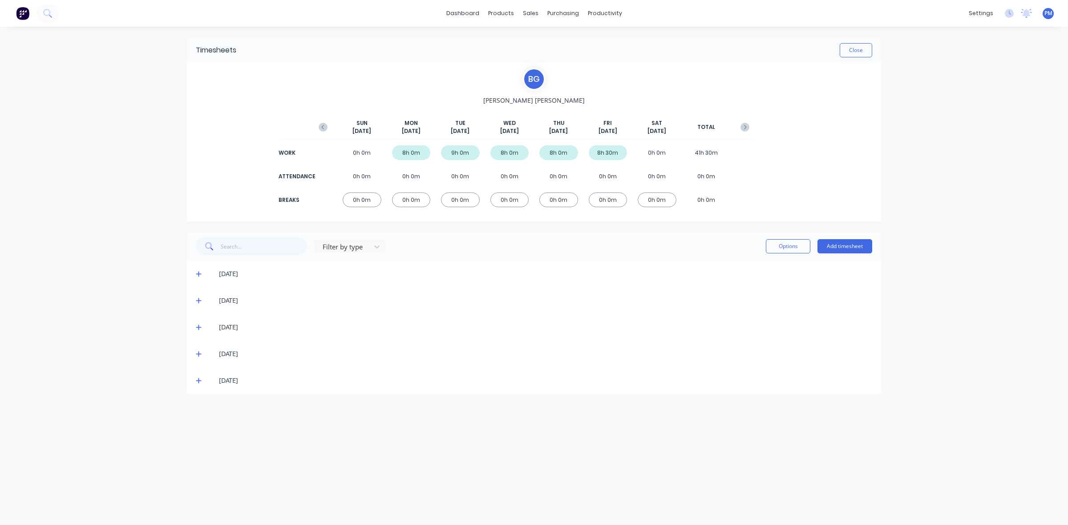
click at [197, 301] on icon at bounding box center [199, 301] width 6 height 6
click at [201, 271] on icon at bounding box center [199, 274] width 6 height 6
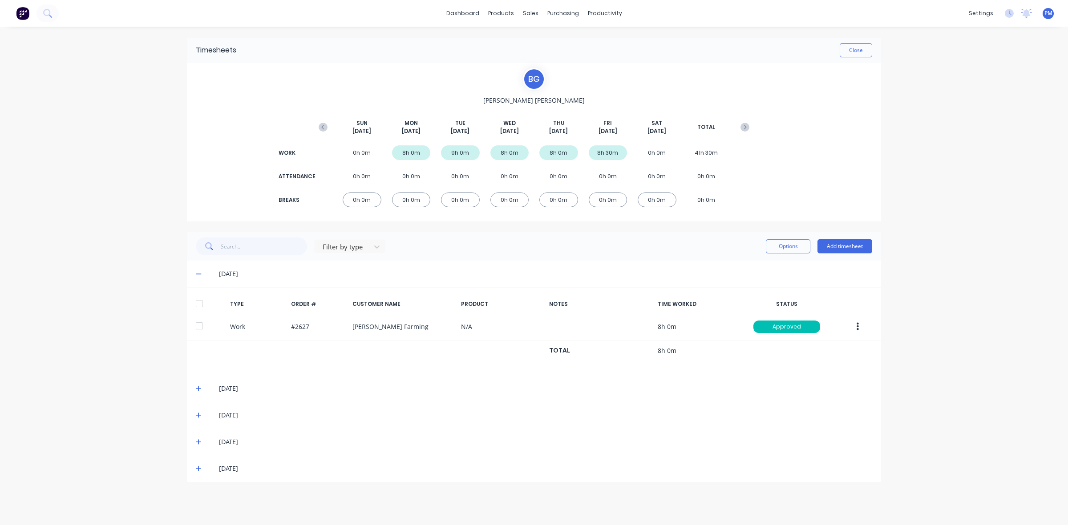
click at [199, 271] on icon at bounding box center [199, 274] width 6 height 6
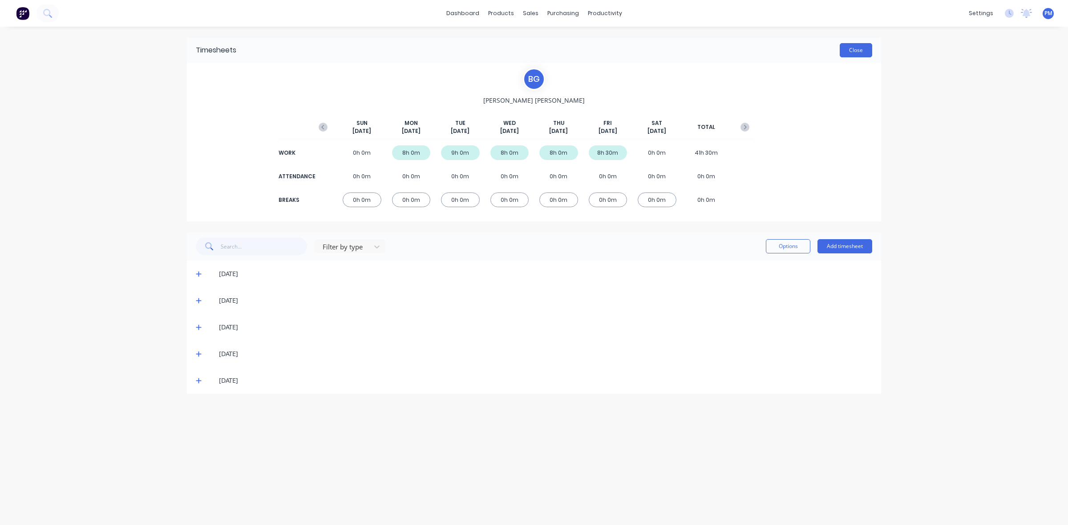
click at [848, 52] on button "Close" at bounding box center [855, 50] width 32 height 14
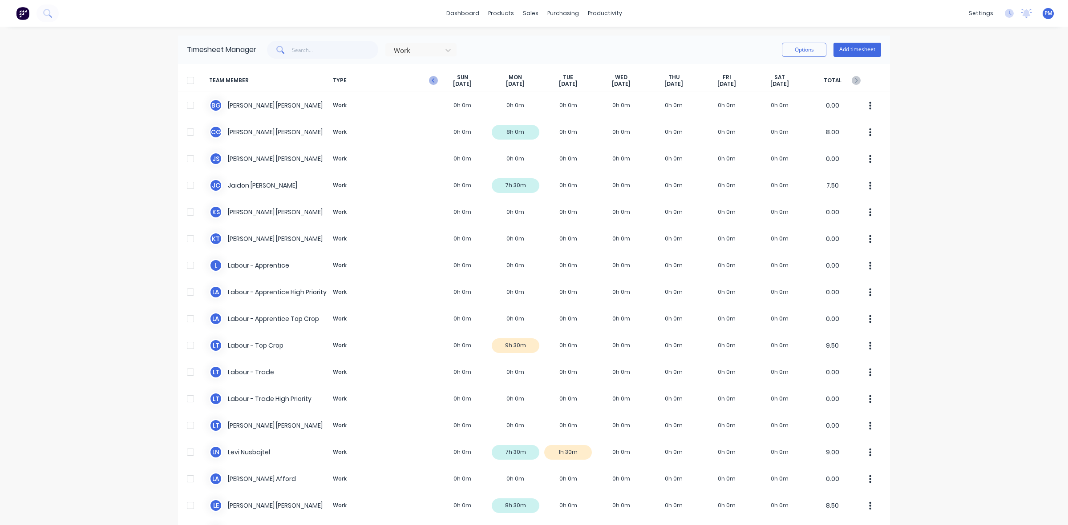
click at [430, 81] on icon "button" at bounding box center [433, 80] width 9 height 9
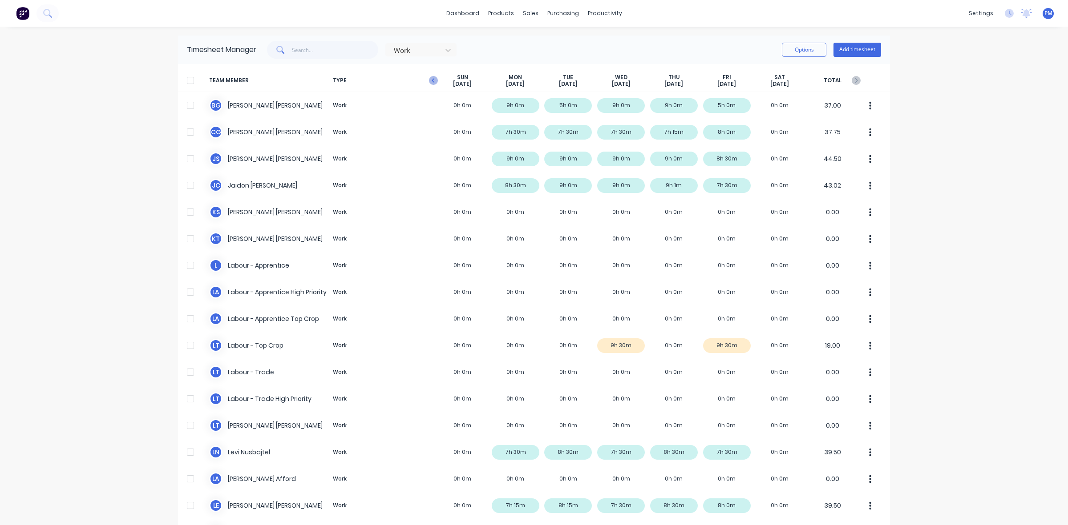
click at [432, 81] on icon "button" at bounding box center [433, 80] width 9 height 9
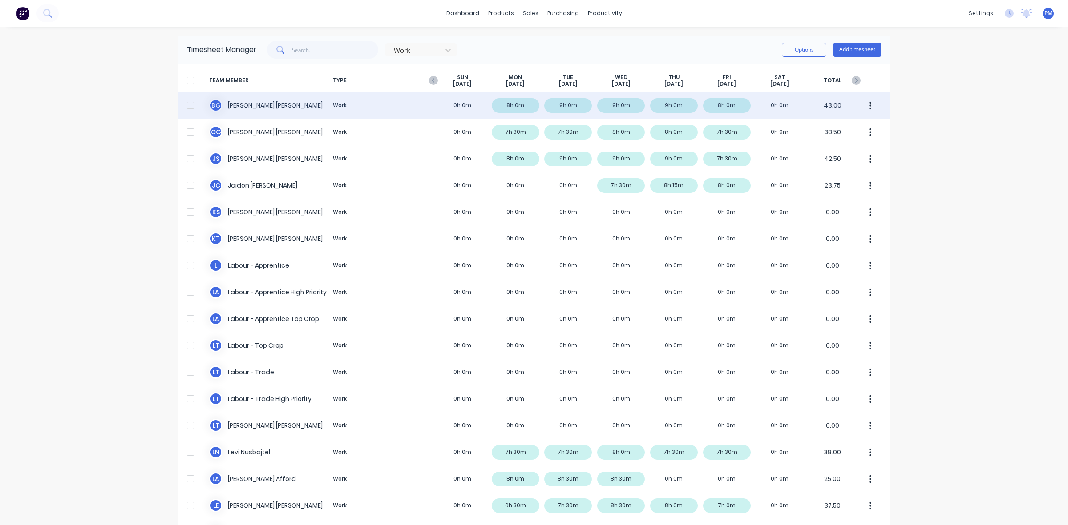
click at [676, 104] on div "[PERSON_NAME] Work 0h 0m 8h 0m 9h 0m 9h 0m 9h 0m 8h 0m 0h 0m 43.00" at bounding box center [534, 105] width 712 height 27
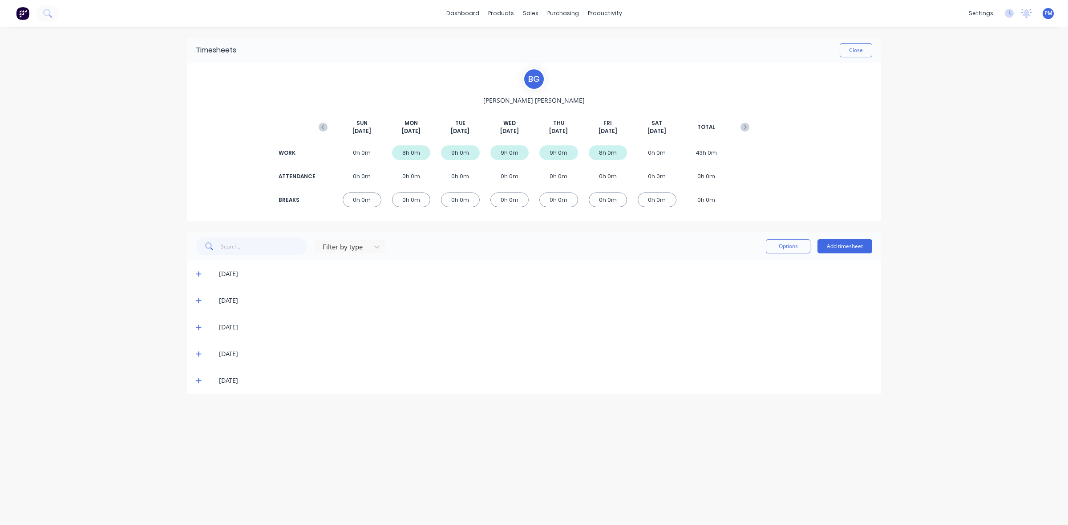
click at [197, 353] on icon at bounding box center [199, 354] width 6 height 6
click at [199, 327] on icon at bounding box center [199, 327] width 6 height 6
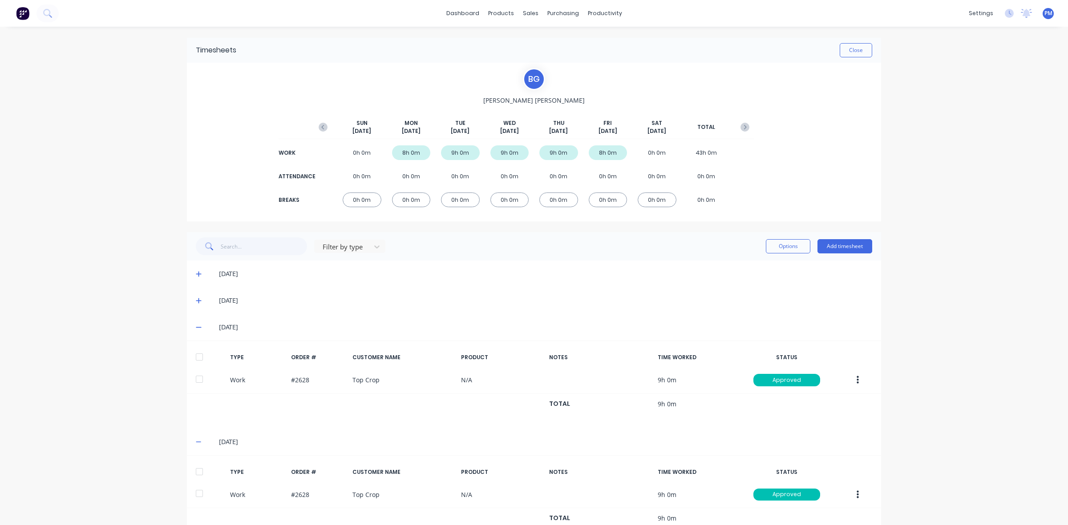
click at [196, 299] on icon at bounding box center [199, 301] width 6 height 6
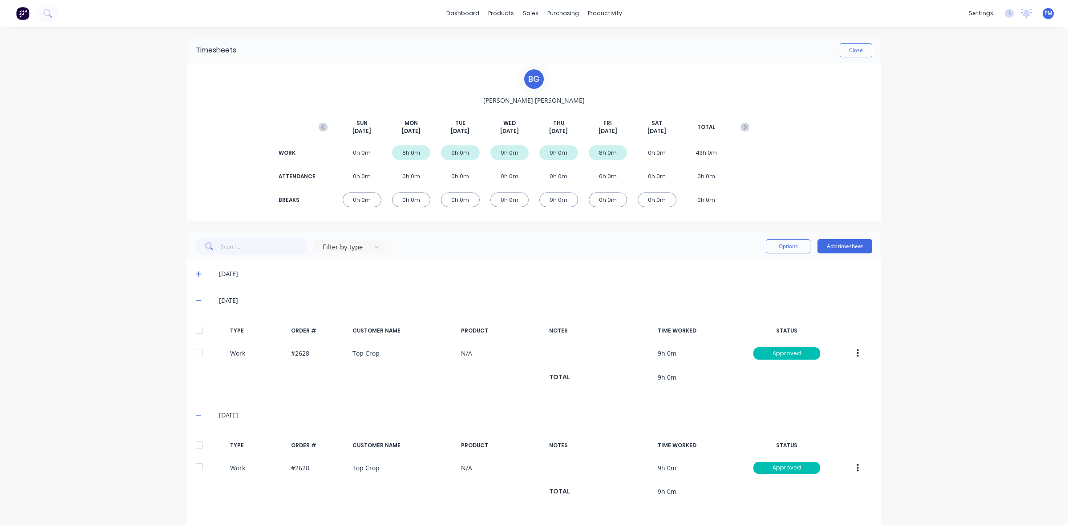
click at [196, 272] on icon at bounding box center [199, 274] width 6 height 6
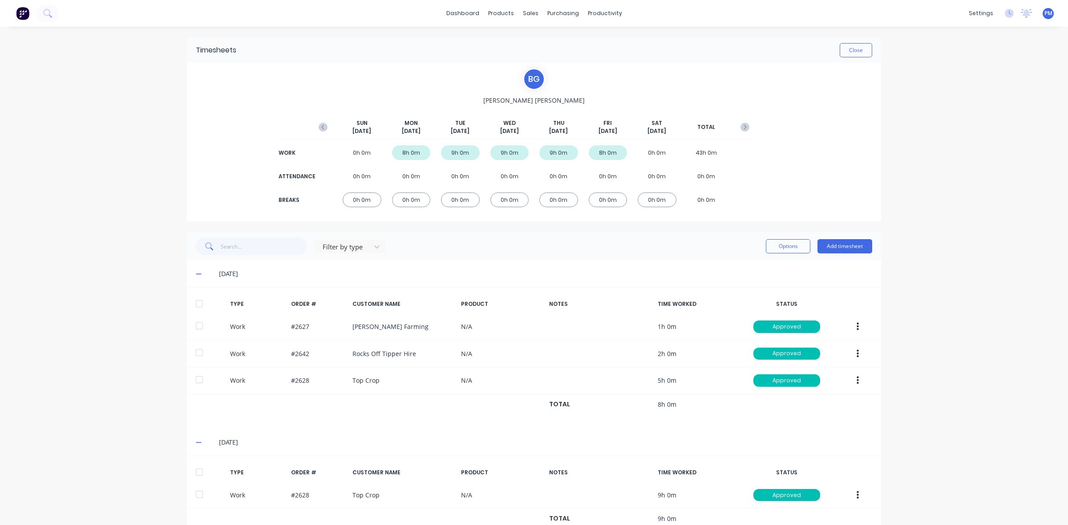
click at [196, 274] on icon at bounding box center [198, 274] width 5 height 1
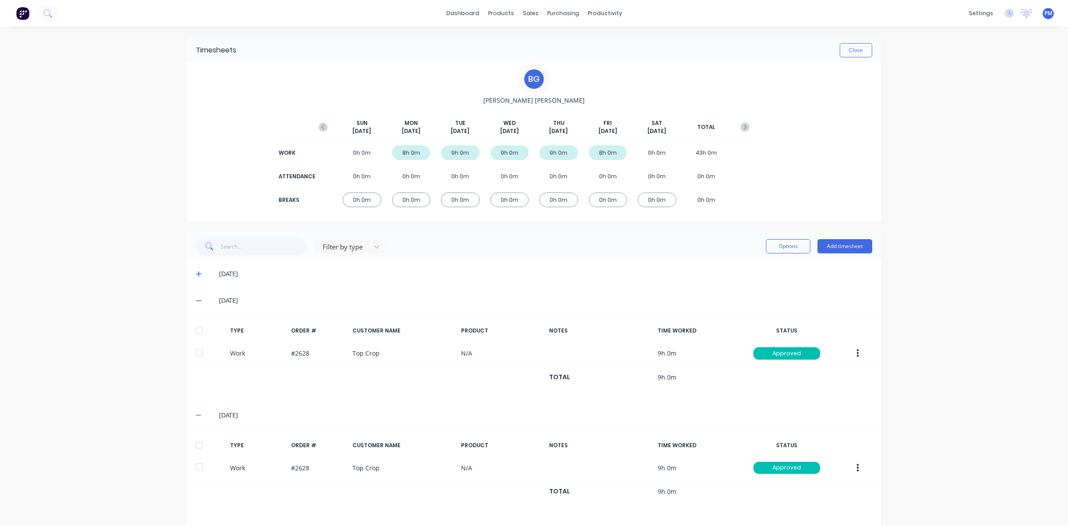
click at [196, 298] on icon at bounding box center [199, 301] width 6 height 6
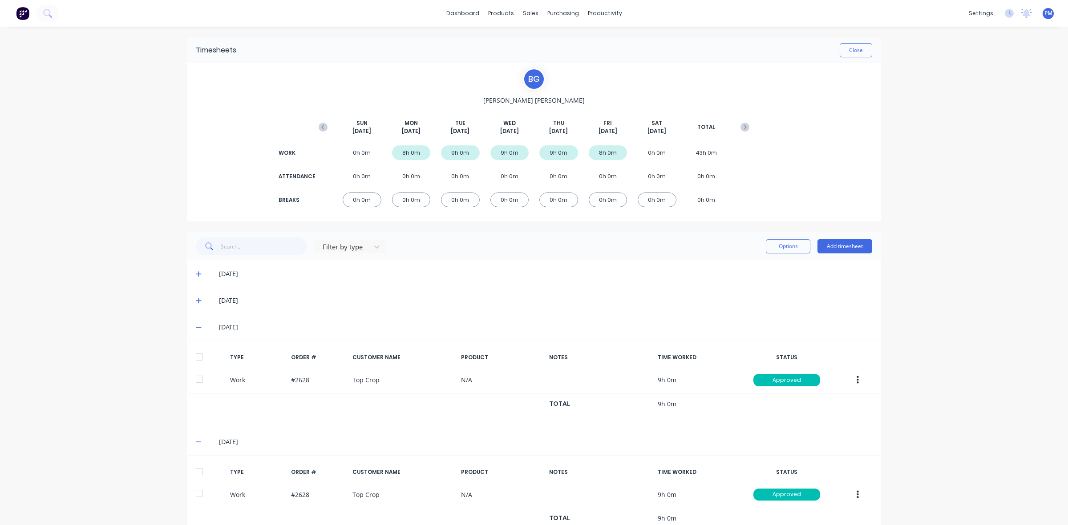
click at [196, 326] on icon at bounding box center [199, 327] width 6 height 6
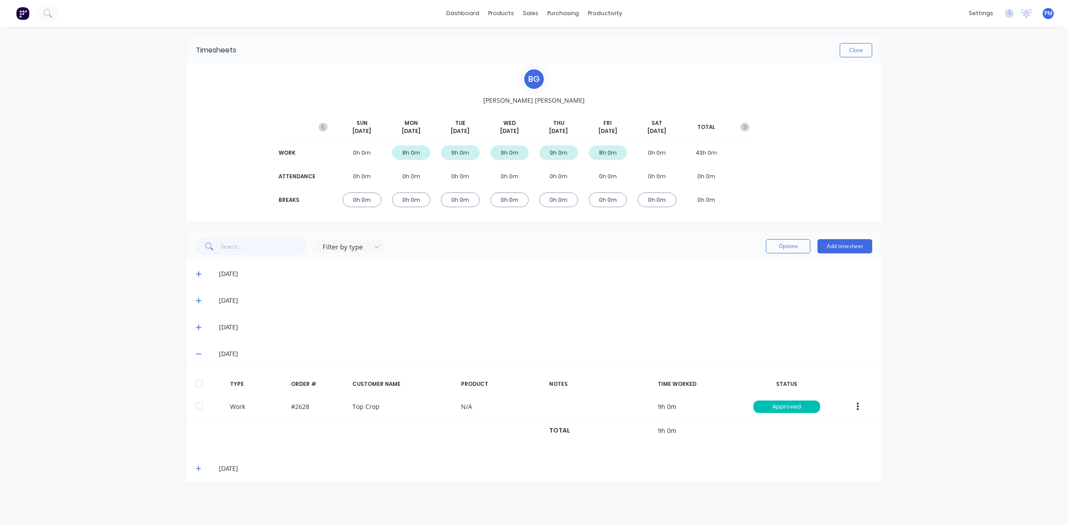
click at [198, 352] on icon at bounding box center [199, 354] width 6 height 6
click at [197, 381] on icon at bounding box center [199, 381] width 6 height 6
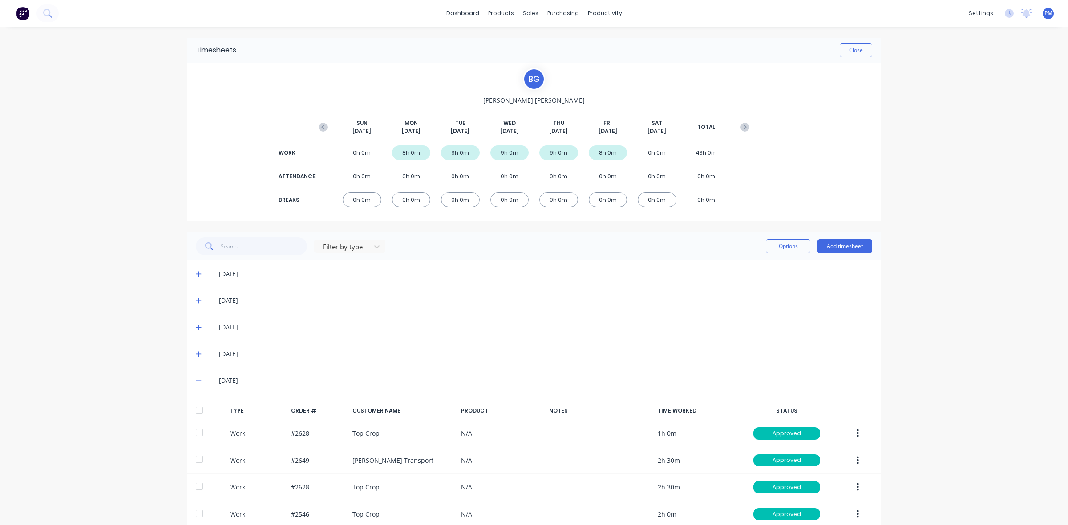
scroll to position [50, 0]
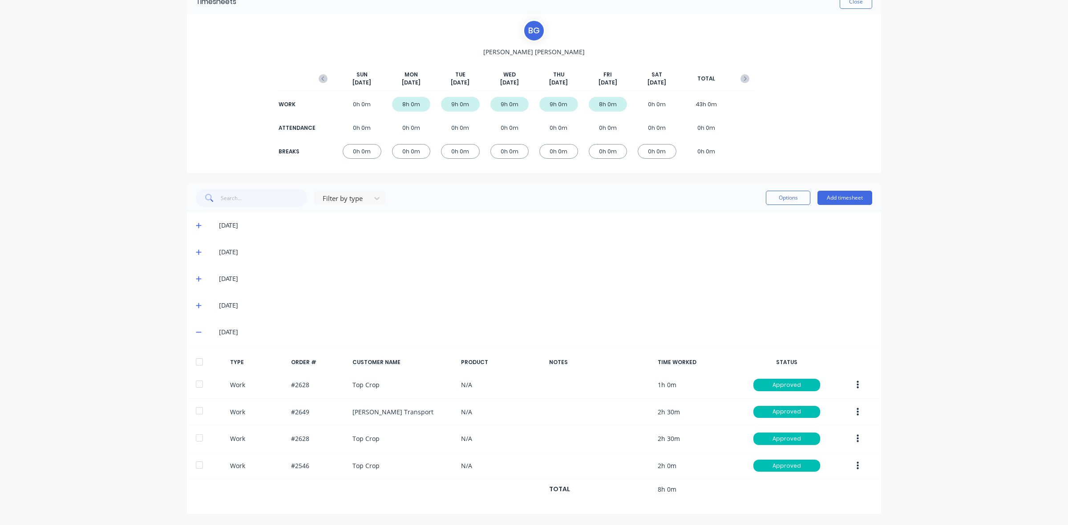
click at [196, 332] on icon at bounding box center [198, 332] width 5 height 1
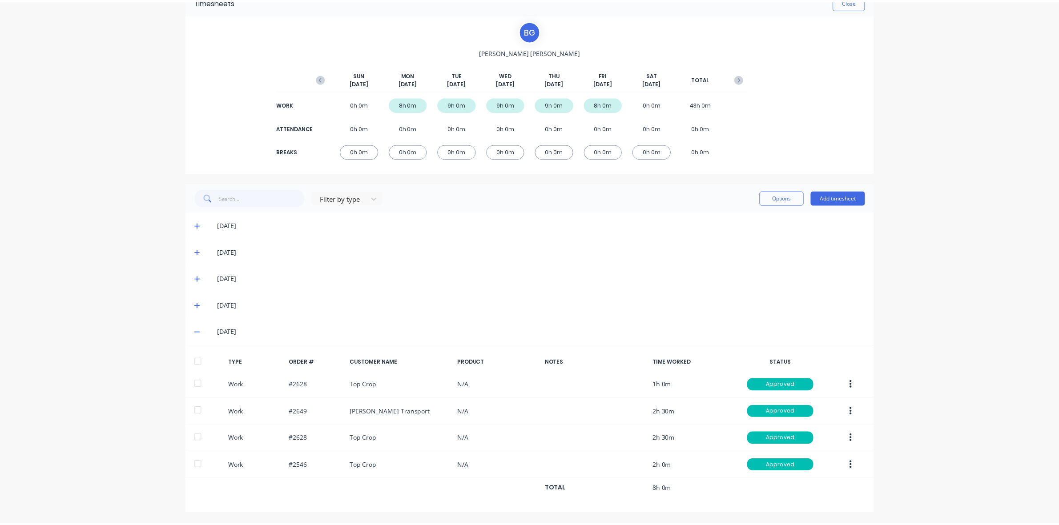
scroll to position [0, 0]
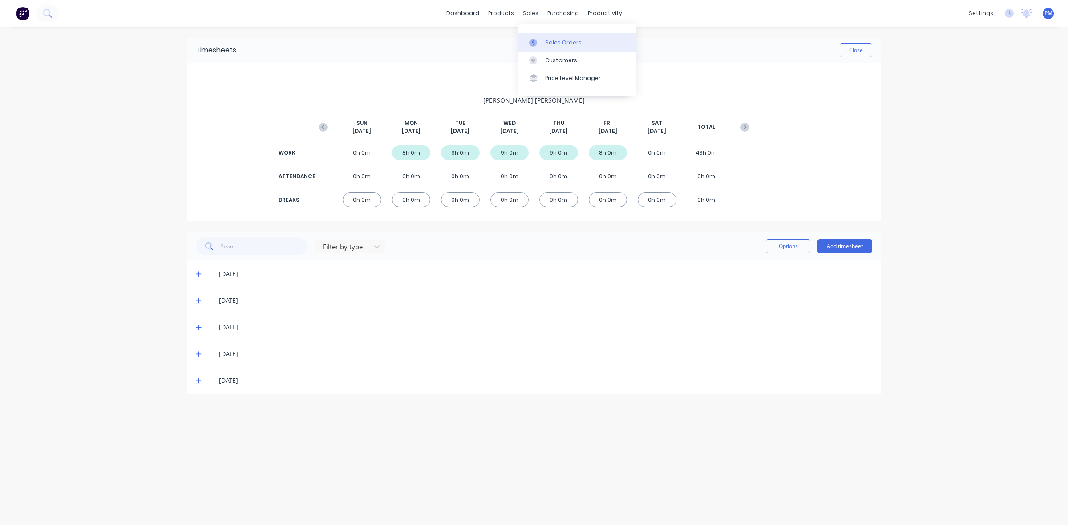
click at [547, 40] on div "Sales Orders" at bounding box center [563, 43] width 36 height 8
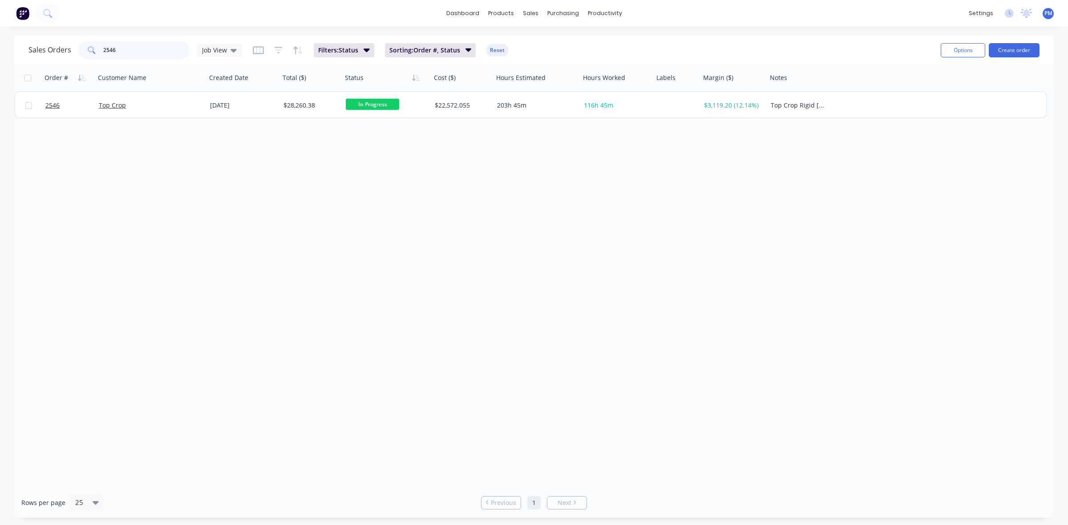
drag, startPoint x: 129, startPoint y: 49, endPoint x: 94, endPoint y: 45, distance: 35.3
click at [94, 45] on div "2546" at bounding box center [133, 50] width 111 height 18
type input "top crop"
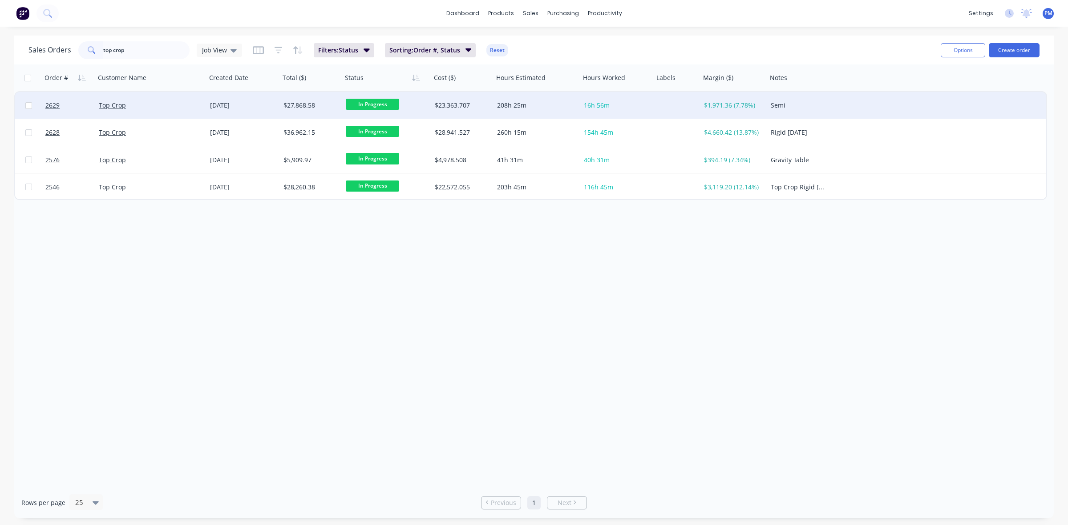
click at [593, 106] on span "16h 56m" at bounding box center [597, 105] width 26 height 8
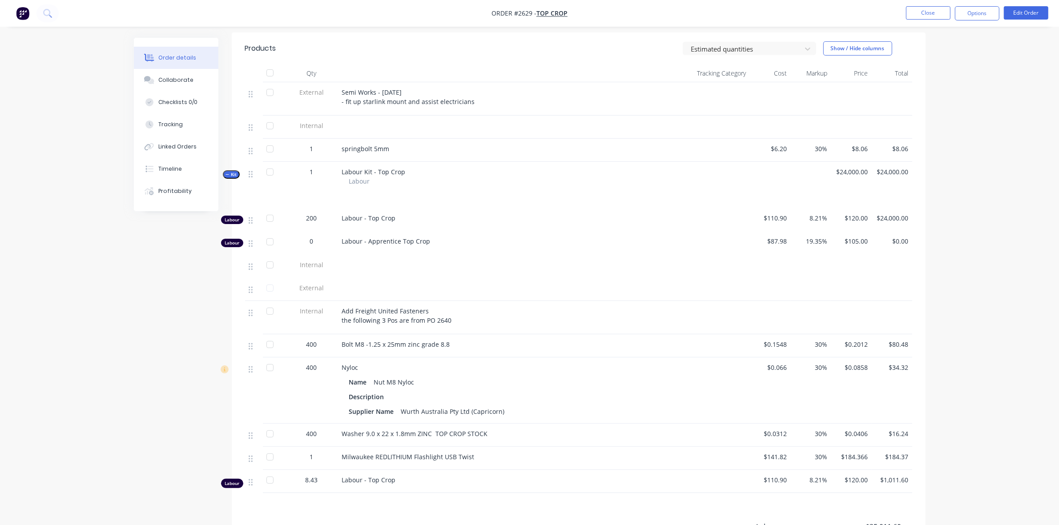
scroll to position [334, 0]
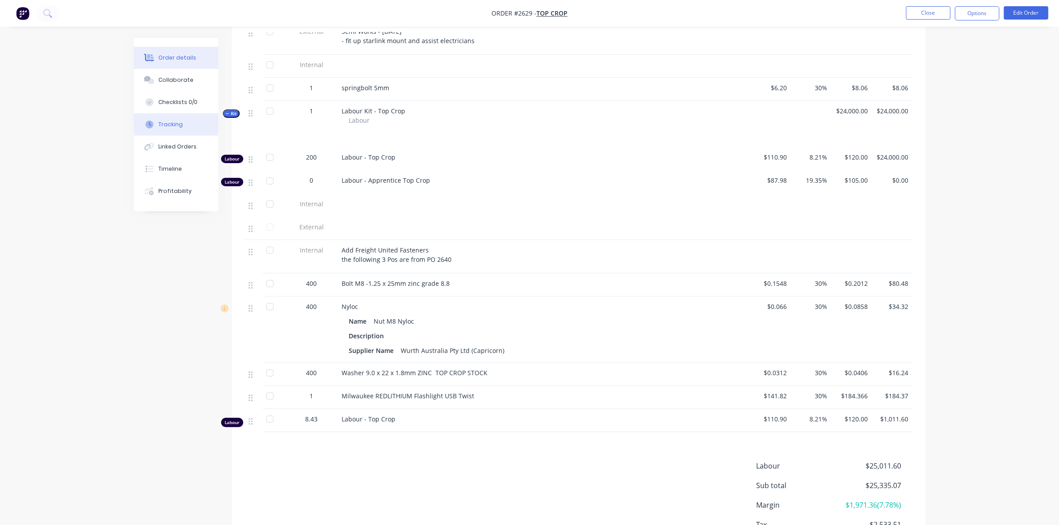
click at [174, 124] on div "Tracking" at bounding box center [170, 125] width 24 height 8
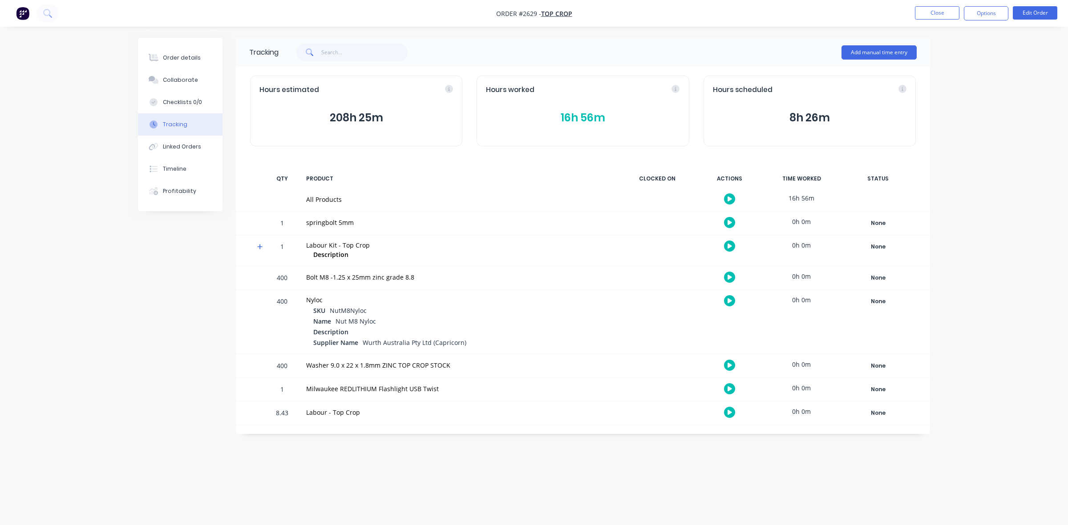
click at [574, 114] on button "16h 56m" at bounding box center [583, 117] width 194 height 17
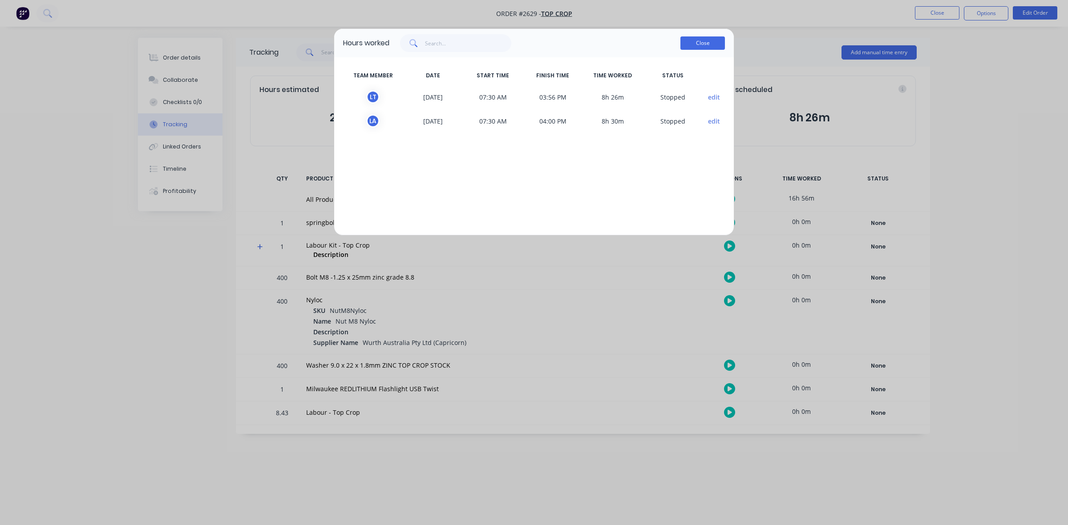
click at [697, 45] on button "Close" at bounding box center [702, 42] width 44 height 13
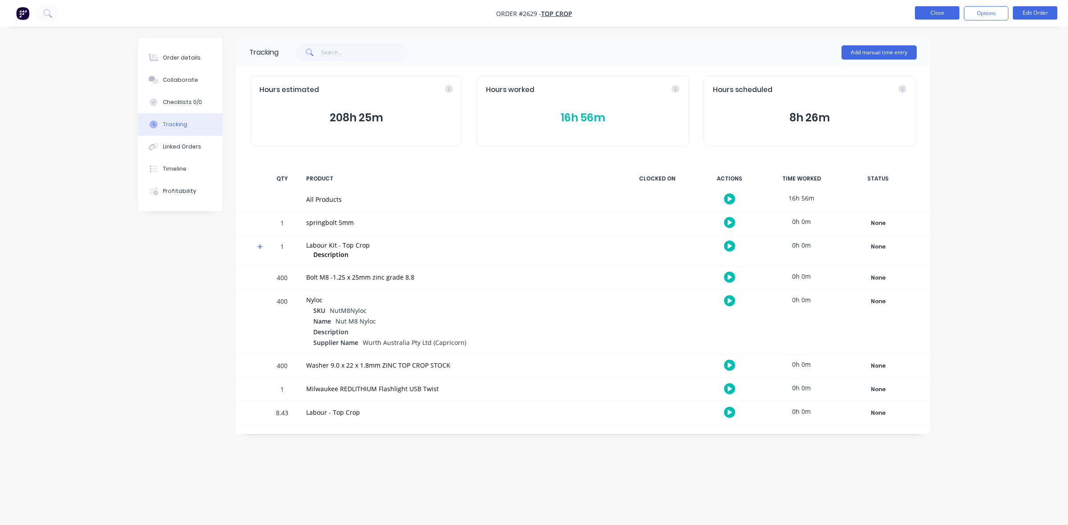
click at [933, 16] on button "Close" at bounding box center [937, 12] width 44 height 13
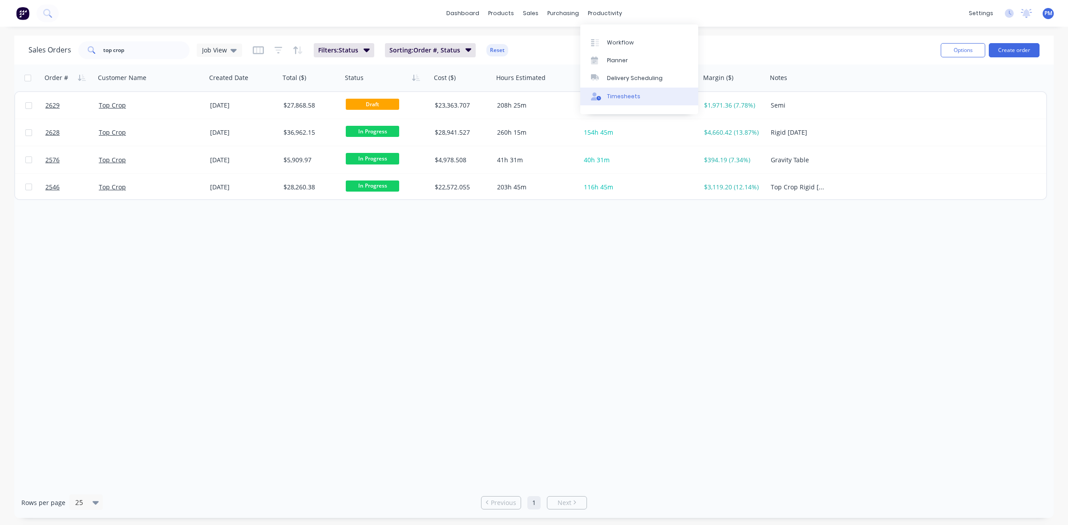
click at [617, 93] on div "Timesheets" at bounding box center [623, 97] width 33 height 8
